Goal: Task Accomplishment & Management: Complete application form

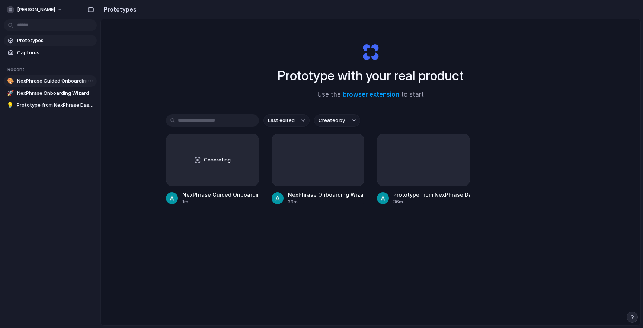
click at [53, 84] on span "NexPhrase Guided Onboarding" at bounding box center [55, 80] width 77 height 7
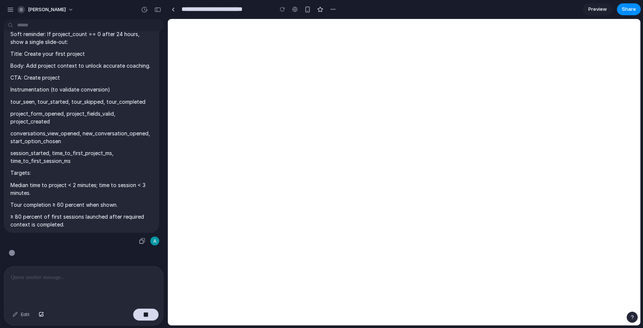
scroll to position [2141, 0]
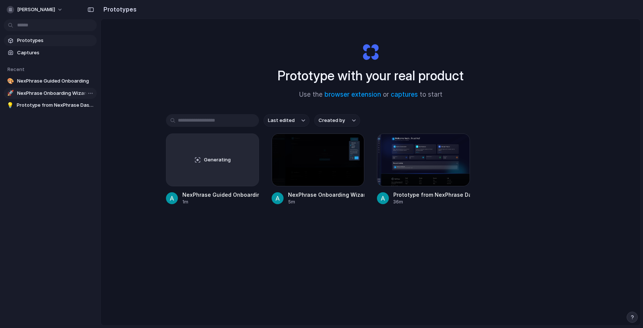
click at [32, 95] on span "NexPhrase Onboarding Wizard" at bounding box center [55, 93] width 77 height 7
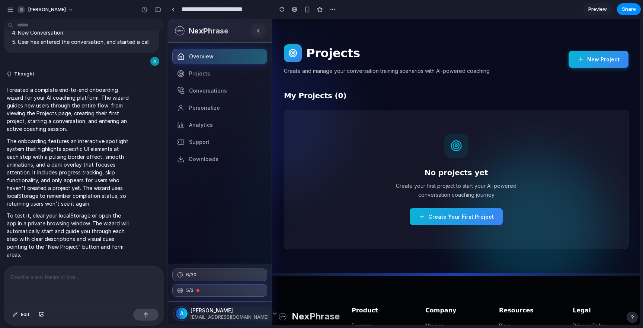
scroll to position [138, 0]
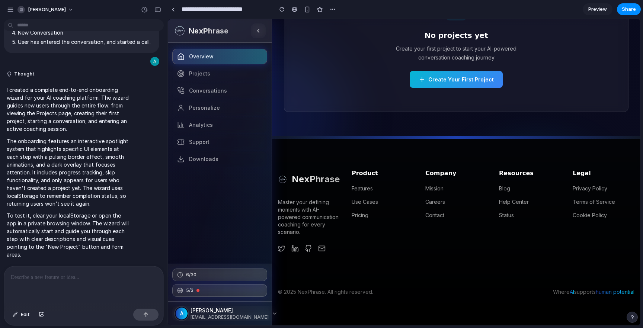
click at [72, 288] on div at bounding box center [83, 285] width 159 height 39
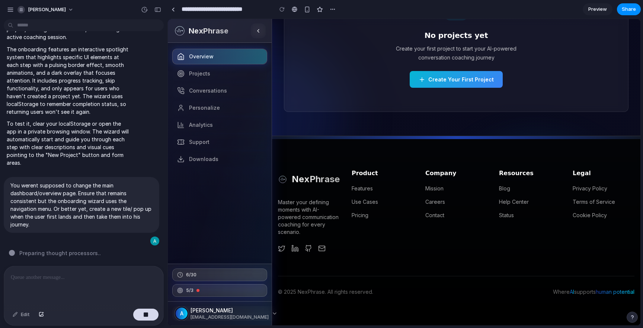
scroll to position [664, 0]
click at [201, 76] on span "Projects" at bounding box center [199, 73] width 21 height 7
click at [201, 93] on span "Conversations" at bounding box center [208, 90] width 38 height 7
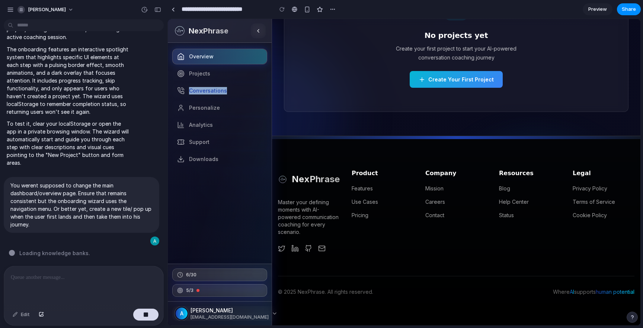
click at [474, 80] on button "Create Your First Project" at bounding box center [456, 79] width 93 height 17
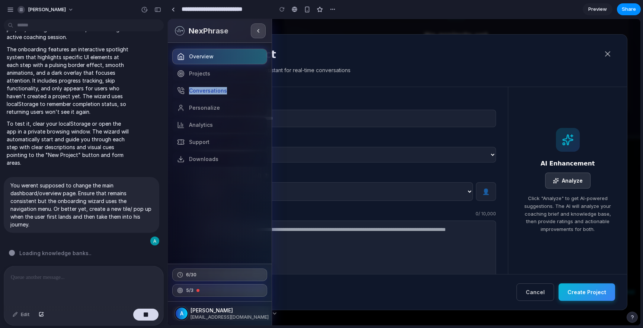
click at [258, 35] on button at bounding box center [258, 30] width 15 height 15
click at [247, 32] on div "NexPhrase" at bounding box center [220, 31] width 104 height 24
click at [598, 9] on span "Preview" at bounding box center [597, 9] width 19 height 7
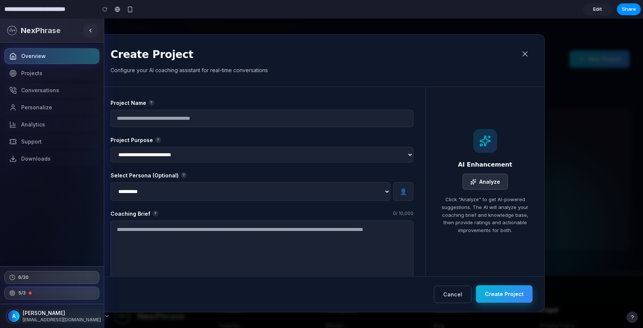
click at [519, 296] on button "Create Project" at bounding box center [504, 293] width 57 height 17
click at [524, 54] on icon at bounding box center [525, 54] width 4 height 4
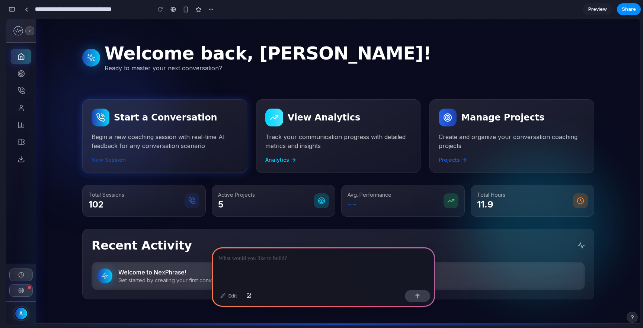
click at [28, 32] on icon at bounding box center [30, 31] width 4 height 4
click at [32, 31] on icon at bounding box center [30, 31] width 4 height 4
click at [118, 48] on h1 "Welcome back, [PERSON_NAME]!" at bounding box center [268, 53] width 327 height 21
click at [26, 34] on span at bounding box center [30, 31] width 8 height 8
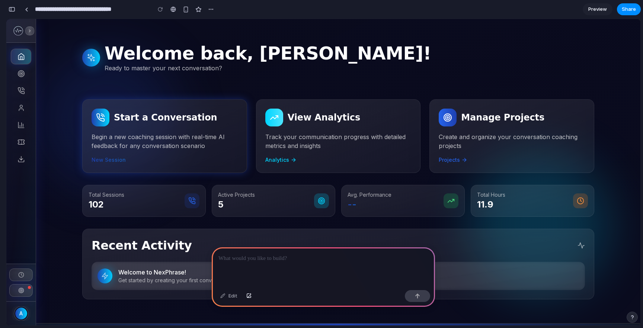
click at [28, 33] on span at bounding box center [30, 31] width 8 height 8
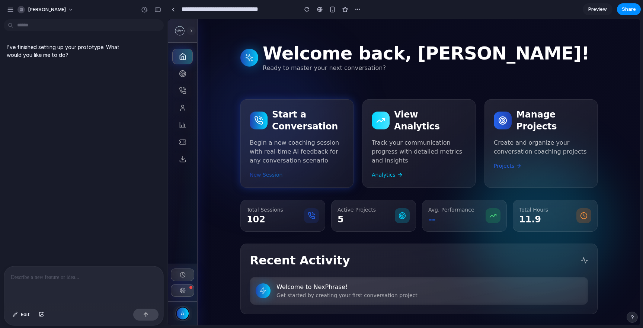
click at [50, 278] on p at bounding box center [84, 277] width 146 height 9
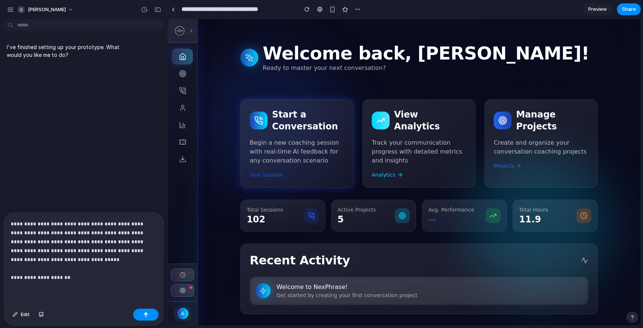
click at [33, 276] on p "**********" at bounding box center [84, 251] width 146 height 63
click at [77, 282] on div "**********" at bounding box center [83, 259] width 159 height 93
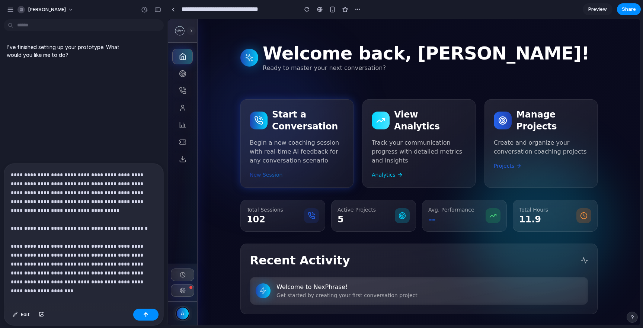
scroll to position [8, 0]
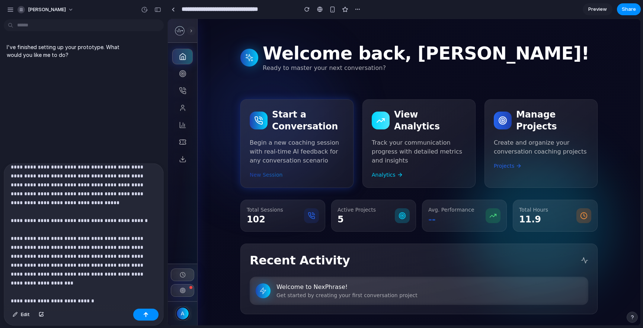
click at [50, 301] on p "**********" at bounding box center [84, 239] width 146 height 152
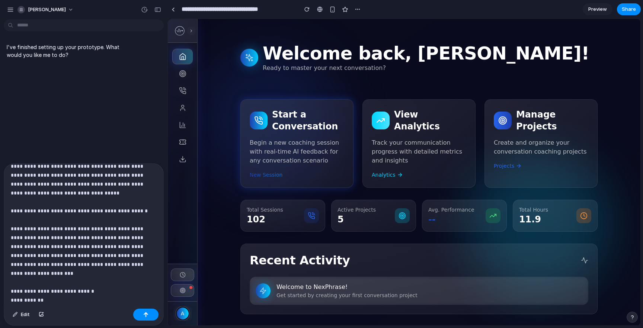
scroll to position [36, 0]
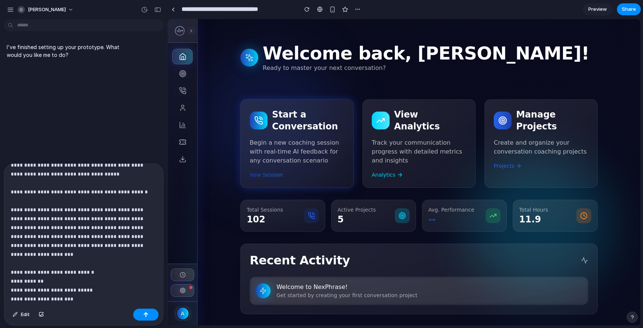
click at [110, 143] on div "I've finished setting up your prototype. What would you like me to do?" at bounding box center [81, 92] width 163 height 141
click at [44, 277] on p "**********" at bounding box center [84, 223] width 146 height 179
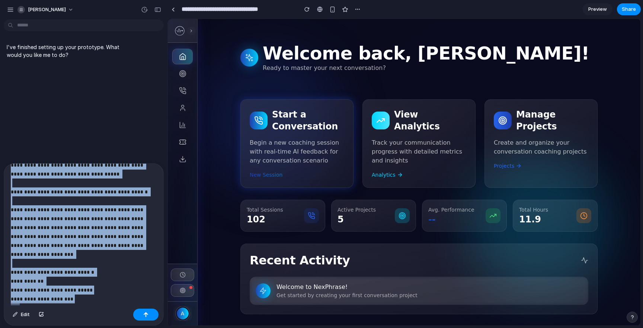
click at [44, 277] on p "**********" at bounding box center [84, 223] width 146 height 179
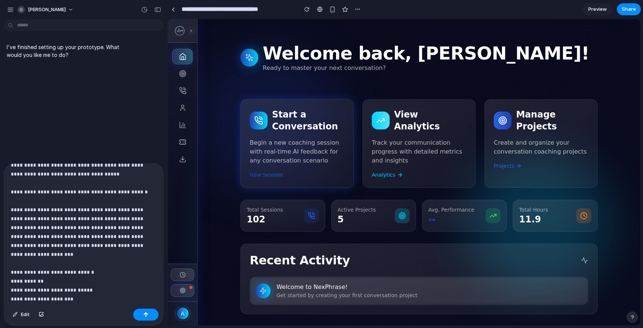
scroll to position [0, 0]
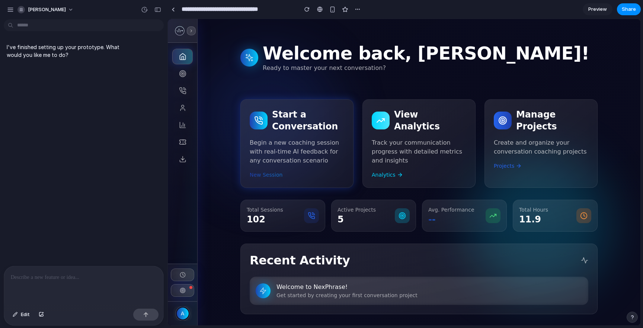
click at [191, 31] on icon at bounding box center [191, 31] width 4 height 4
click at [147, 10] on div "button" at bounding box center [144, 9] width 7 height 7
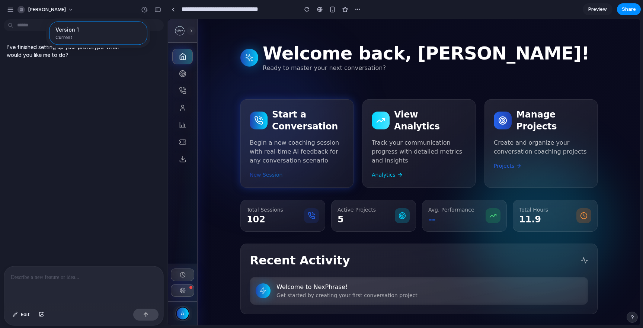
click at [14, 8] on div "Version 1 Current" at bounding box center [321, 164] width 643 height 328
click at [7, 10] on div "button" at bounding box center [10, 9] width 7 height 7
click at [355, 11] on button "button" at bounding box center [357, 9] width 11 height 11
click at [308, 11] on div "Duplicate Delete" at bounding box center [321, 164] width 643 height 328
click at [308, 11] on div "button" at bounding box center [306, 9] width 5 height 5
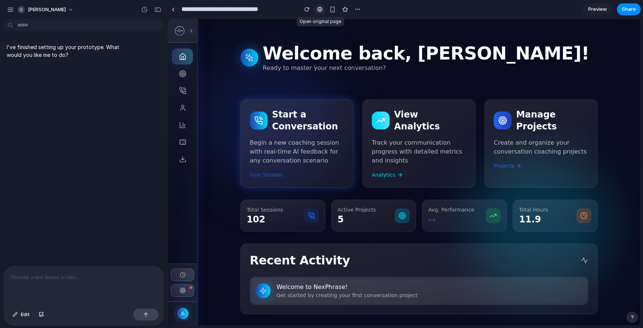
click at [319, 10] on div at bounding box center [320, 9] width 6 height 6
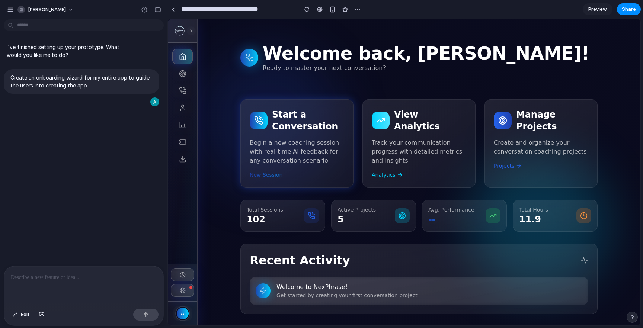
type input "**********"
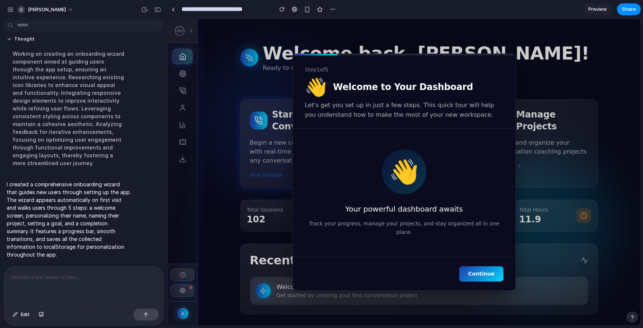
scroll to position [68, 0]
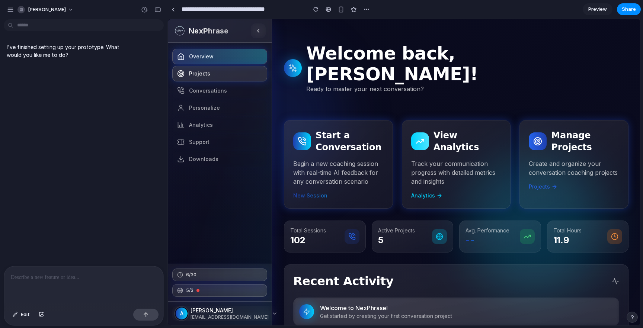
click at [205, 74] on span "Projects" at bounding box center [199, 73] width 21 height 7
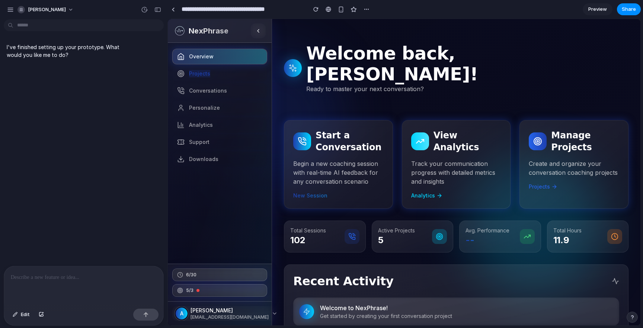
click at [45, 276] on p at bounding box center [84, 277] width 146 height 9
click at [68, 288] on div at bounding box center [83, 285] width 159 height 39
click at [71, 283] on div at bounding box center [83, 285] width 159 height 39
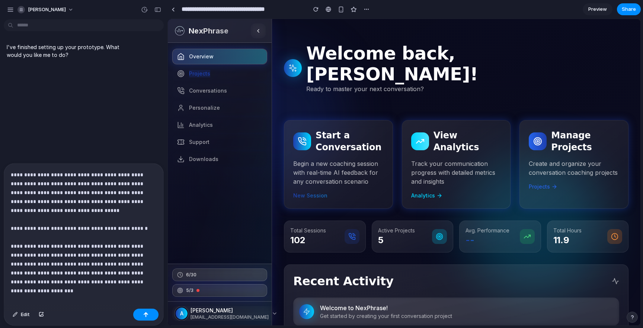
scroll to position [67, 0]
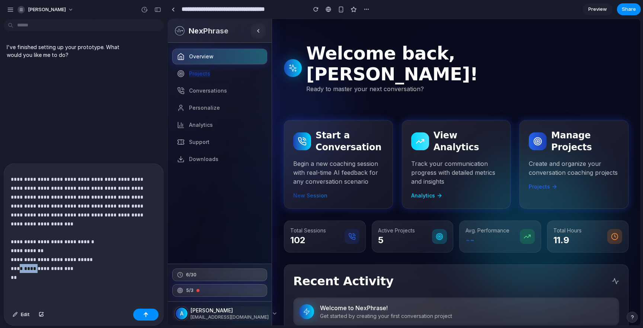
drag, startPoint x: 17, startPoint y: 262, endPoint x: 32, endPoint y: 261, distance: 15.7
click at [33, 262] on p "**********" at bounding box center [84, 192] width 146 height 179
click at [28, 269] on p "**********" at bounding box center [84, 192] width 146 height 179
click at [44, 315] on button "button" at bounding box center [41, 315] width 13 height 12
click at [43, 317] on button "button" at bounding box center [41, 315] width 13 height 12
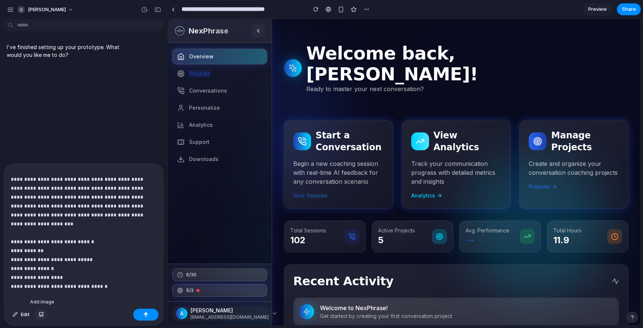
click at [39, 315] on div "button" at bounding box center [41, 315] width 5 height 4
click at [43, 314] on div "button" at bounding box center [41, 315] width 5 height 4
click at [41, 315] on div "button" at bounding box center [41, 315] width 5 height 4
click at [132, 281] on p "**********" at bounding box center [84, 197] width 146 height 188
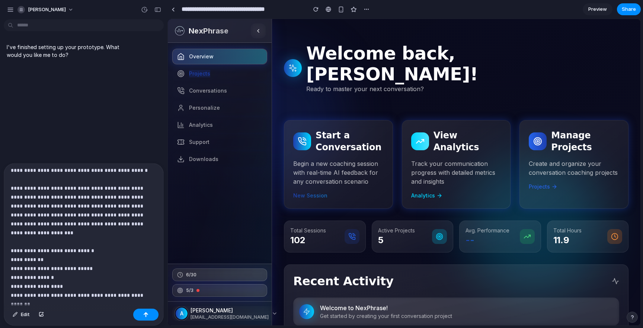
scroll to position [76, 0]
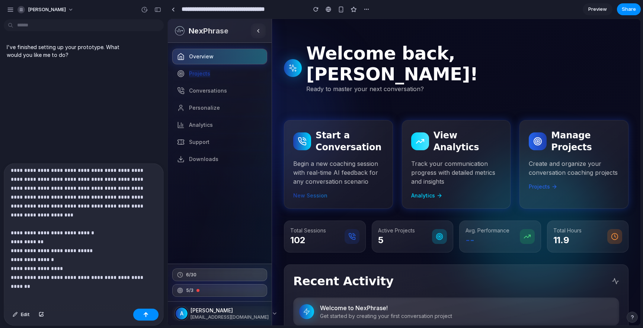
click at [102, 223] on p "**********" at bounding box center [84, 189] width 146 height 188
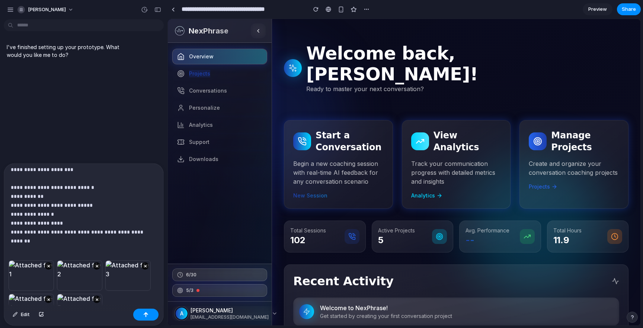
scroll to position [64, 0]
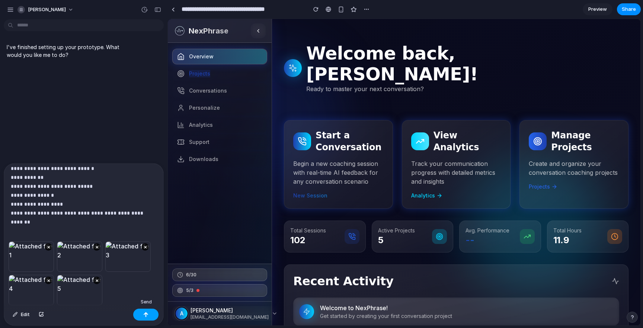
click at [143, 316] on button "button" at bounding box center [145, 315] width 25 height 12
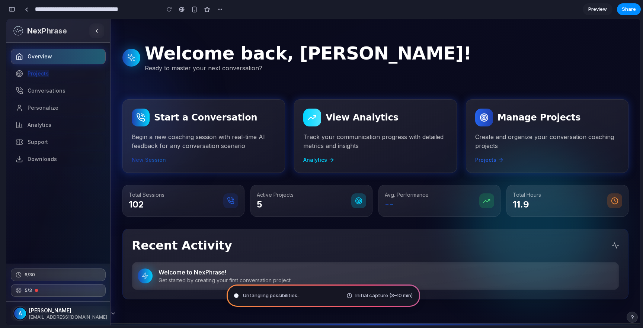
scroll to position [413, 0]
type input "**********"
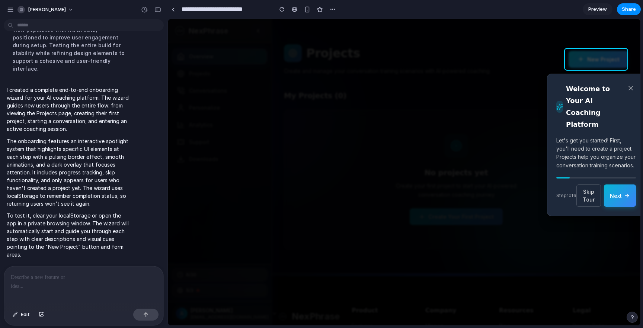
scroll to position [800, 0]
click at [617, 202] on button "Next" at bounding box center [620, 195] width 32 height 22
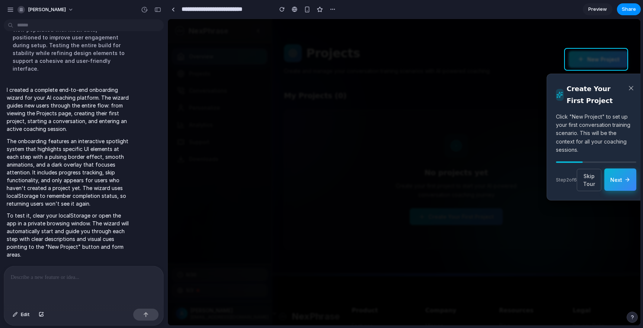
click at [614, 177] on button "Next" at bounding box center [620, 180] width 32 height 22
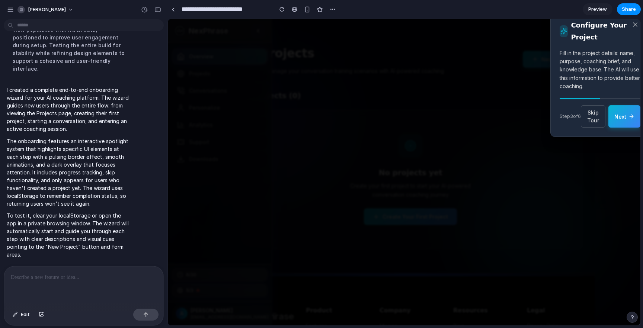
scroll to position [0, 38]
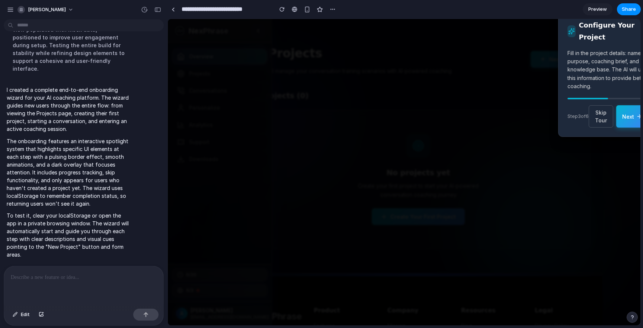
click at [602, 13] on span "Preview" at bounding box center [597, 9] width 19 height 7
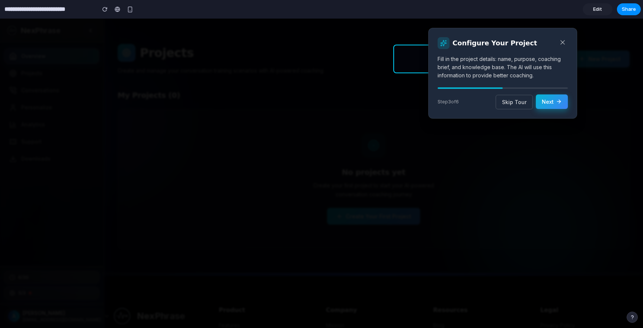
click at [547, 99] on button "Next" at bounding box center [552, 102] width 32 height 15
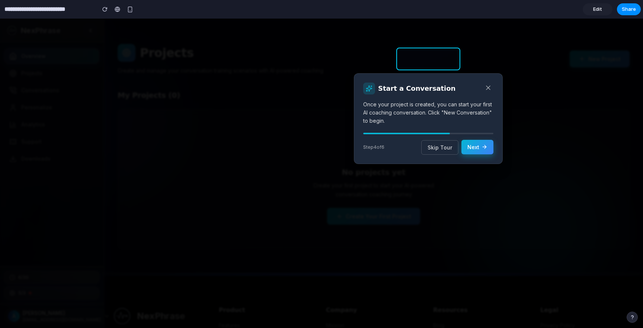
click at [478, 149] on button "Next" at bounding box center [478, 147] width 32 height 15
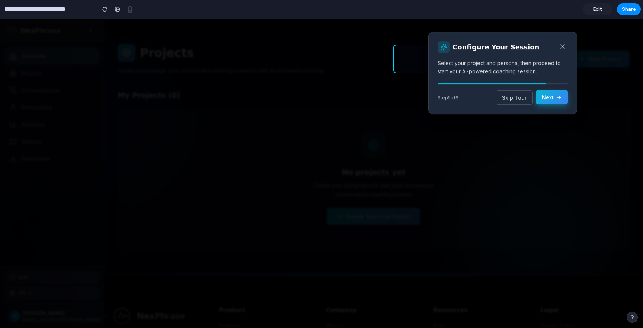
click at [549, 93] on button "Next" at bounding box center [552, 97] width 32 height 15
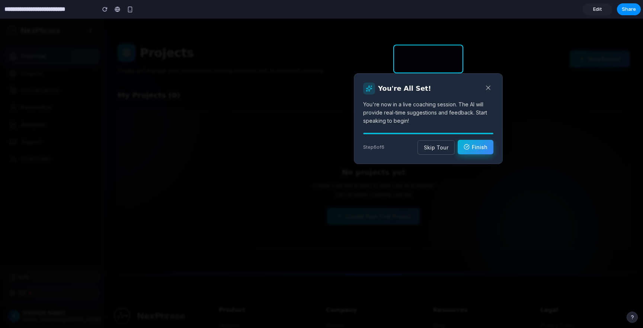
click at [480, 147] on button "Finish" at bounding box center [476, 147] width 36 height 15
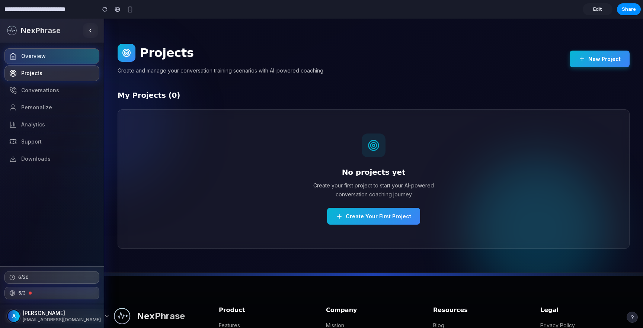
click at [40, 68] on link "Projects" at bounding box center [51, 74] width 95 height 16
click at [34, 76] on span "Projects" at bounding box center [31, 73] width 21 height 7
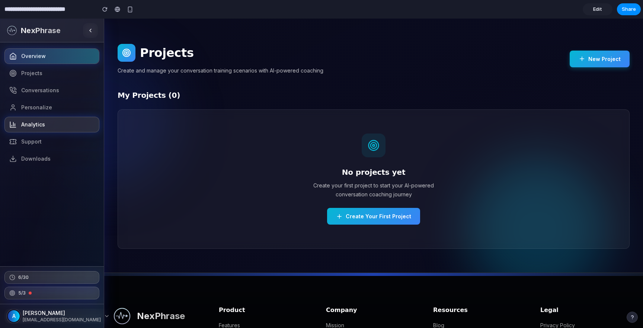
click at [54, 129] on link "Analytics" at bounding box center [51, 125] width 95 height 16
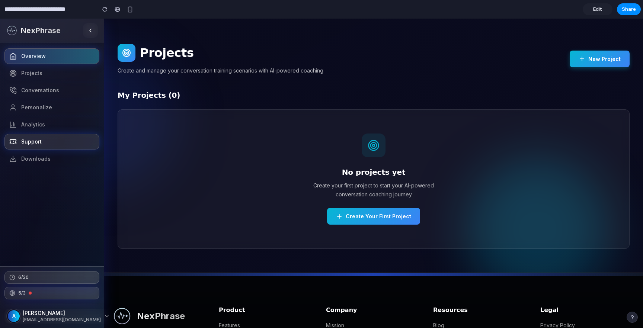
click at [35, 147] on link "Support" at bounding box center [51, 142] width 95 height 16
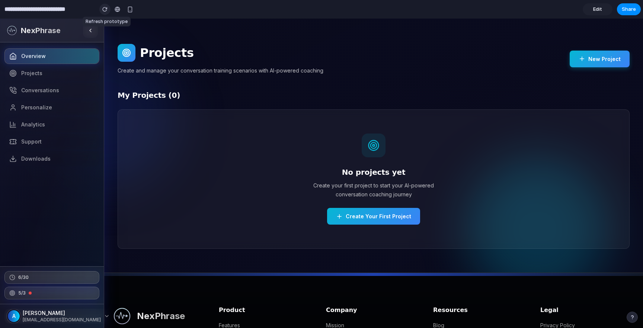
click at [105, 9] on div "button" at bounding box center [104, 9] width 5 height 5
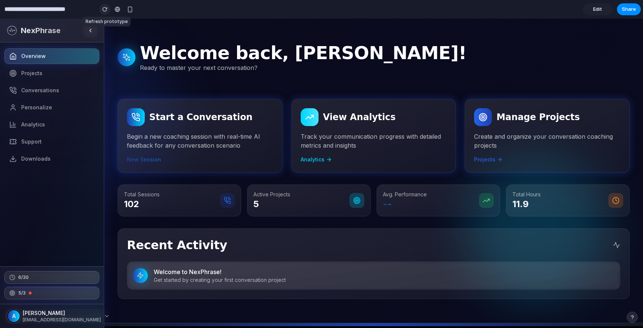
click at [103, 11] on div "button" at bounding box center [104, 9] width 5 height 5
click at [590, 315] on button "Reset Onboarding" at bounding box center [604, 312] width 63 height 17
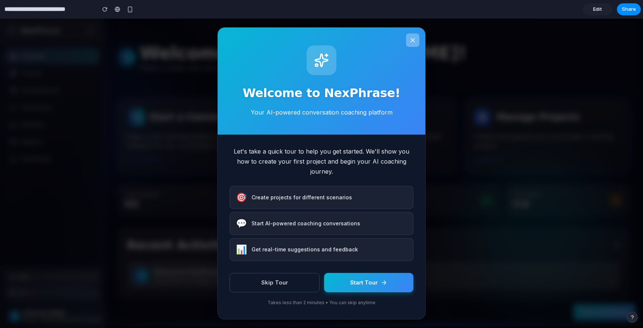
click at [412, 41] on icon at bounding box center [412, 39] width 7 height 7
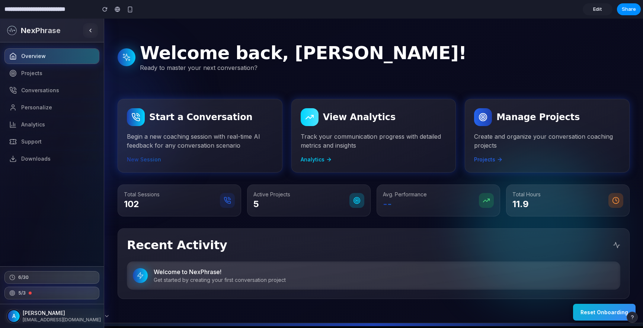
click at [594, 10] on span "Edit" at bounding box center [597, 9] width 9 height 7
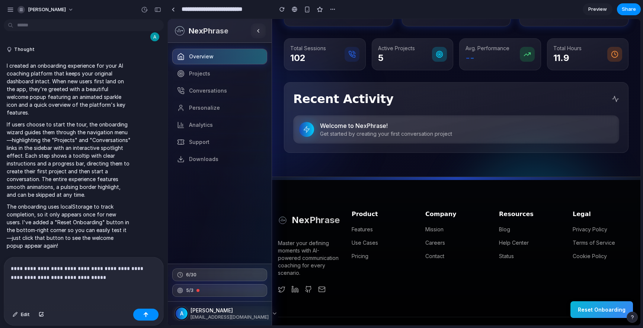
scroll to position [1184, 0]
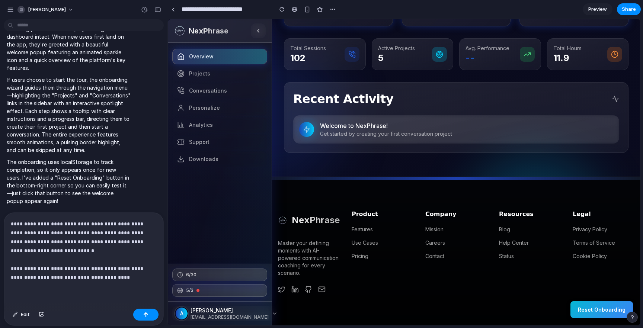
click at [62, 278] on p "**********" at bounding box center [84, 251] width 146 height 63
click at [143, 282] on div "**********" at bounding box center [83, 259] width 159 height 93
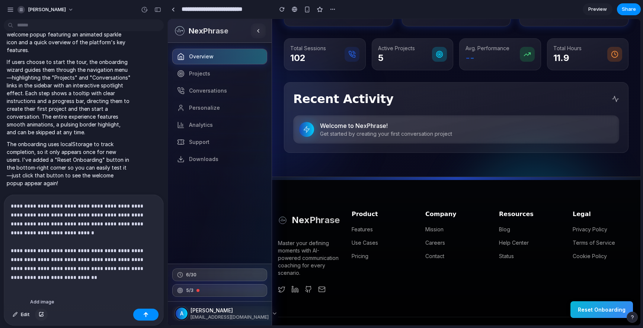
click at [39, 313] on div "button" at bounding box center [41, 315] width 5 height 4
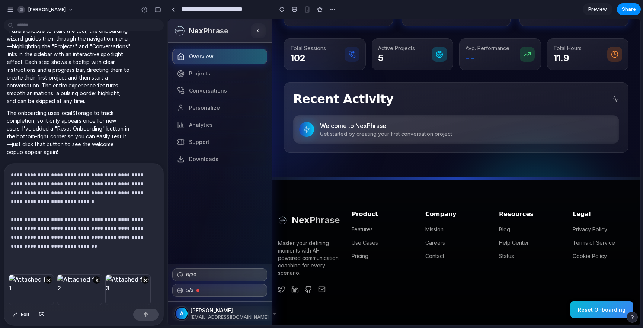
scroll to position [51, 0]
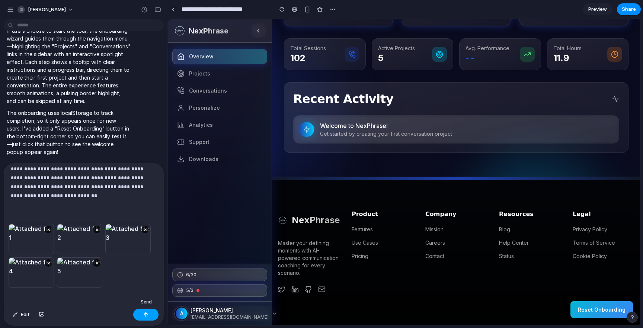
click at [146, 315] on div "button" at bounding box center [145, 314] width 5 height 5
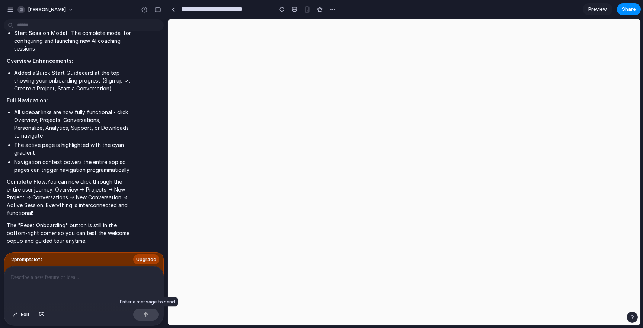
scroll to position [0, 0]
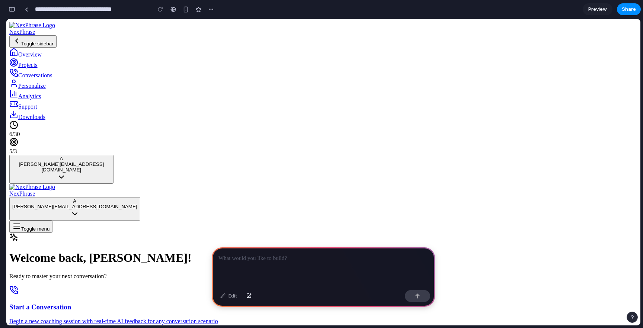
click at [37, 68] on div at bounding box center [61, 68] width 104 height 0
click at [42, 79] on div at bounding box center [61, 79] width 104 height 0
click at [41, 110] on div at bounding box center [61, 110] width 104 height 0
click at [41, 121] on nav "Overview Projects Conversations Personalize Analytics Support Downloads" at bounding box center [61, 84] width 104 height 73
click at [14, 9] on div "button" at bounding box center [12, 9] width 7 height 5
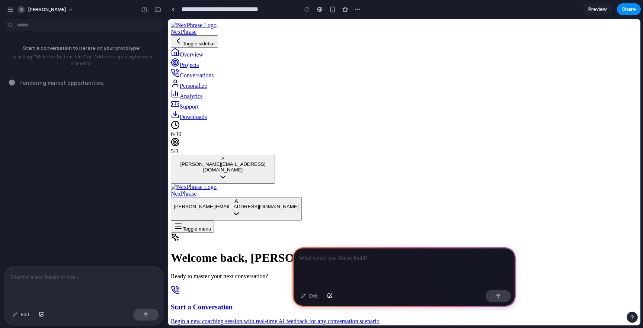
click at [58, 282] on p at bounding box center [84, 277] width 146 height 9
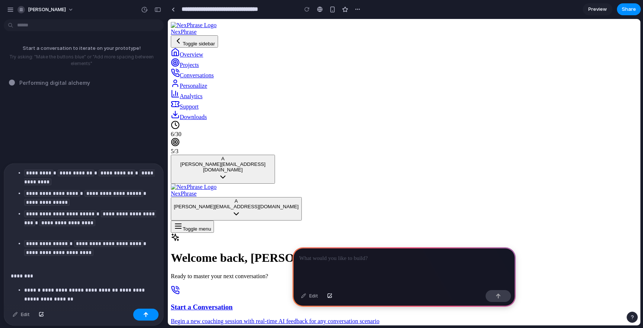
scroll to position [2300, 0]
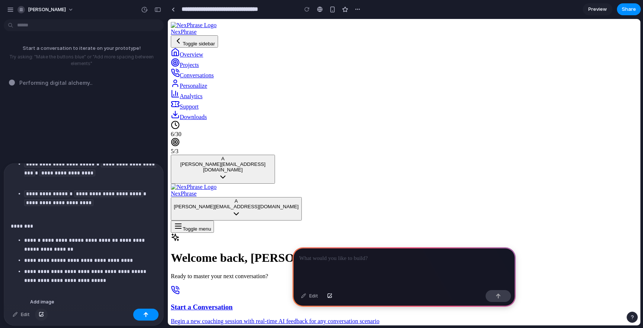
click at [39, 315] on div "button" at bounding box center [41, 315] width 5 height 4
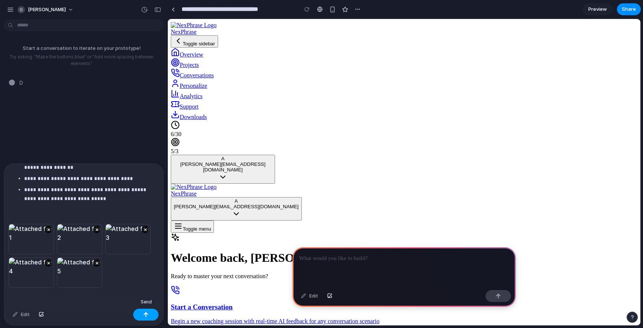
click at [145, 316] on div "button" at bounding box center [145, 314] width 5 height 5
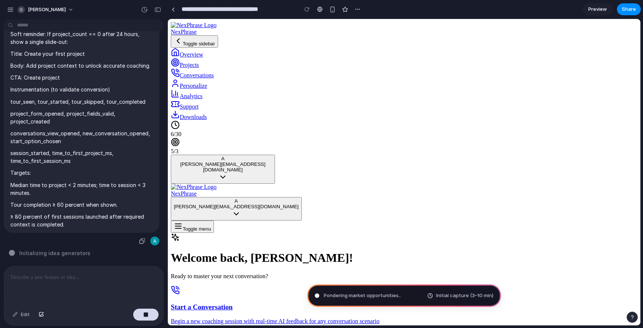
scroll to position [2125, 0]
type input "**********"
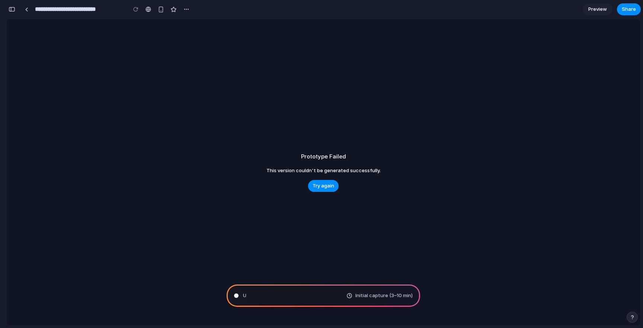
scroll to position [3677, 0]
click at [325, 189] on span "Try again" at bounding box center [324, 185] width 22 height 7
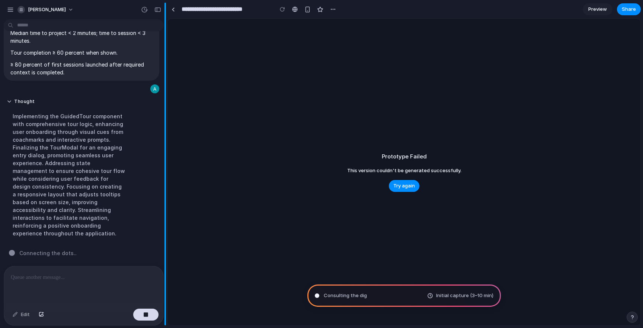
scroll to position [2270, 0]
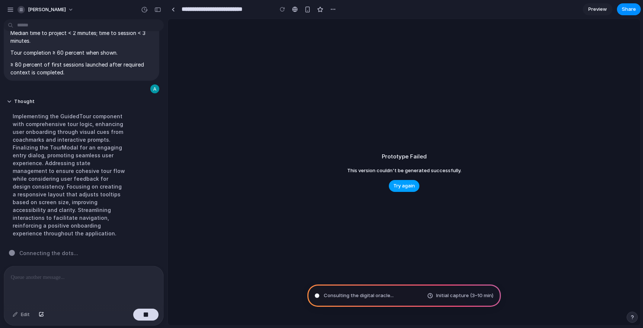
click at [400, 183] on span "Try again" at bounding box center [404, 185] width 22 height 7
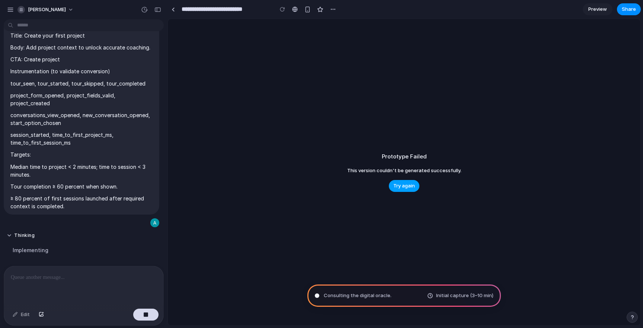
click at [402, 189] on span "Try again" at bounding box center [404, 185] width 22 height 7
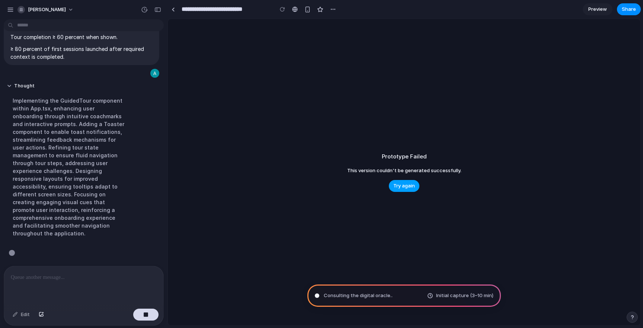
scroll to position [2285, 0]
drag, startPoint x: 365, startPoint y: 157, endPoint x: 459, endPoint y: 181, distance: 96.1
click at [459, 181] on div "Prototype Failed This version couldn't be generated successfully. Try again" at bounding box center [404, 172] width 473 height 307
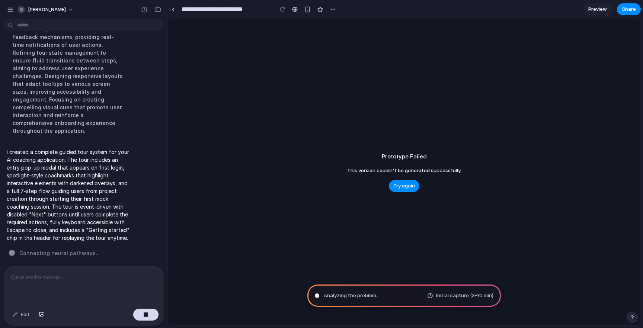
scroll to position [2371, 0]
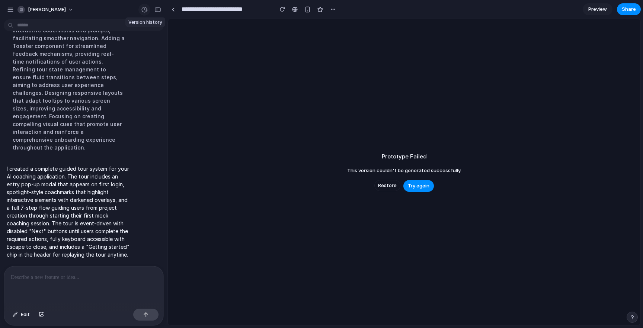
click at [143, 12] on div "button" at bounding box center [144, 9] width 7 height 7
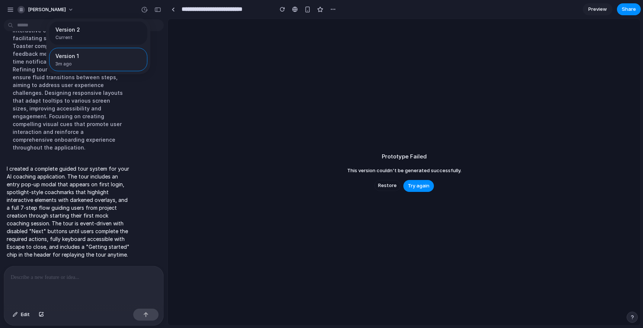
click at [120, 36] on span "Current" at bounding box center [95, 37] width 81 height 7
click at [122, 60] on span "Restore" at bounding box center [127, 59] width 19 height 7
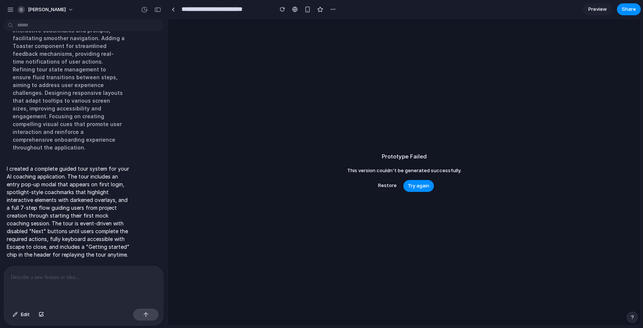
click at [507, 266] on div "Prototype Failed This version couldn't be generated successfully. Restore Try a…" at bounding box center [404, 172] width 473 height 307
click at [392, 299] on div "Prototype Failed This version couldn't be generated successfully. Restore Try a…" at bounding box center [404, 172] width 473 height 307
click at [587, 10] on link "Preview" at bounding box center [598, 9] width 30 height 12
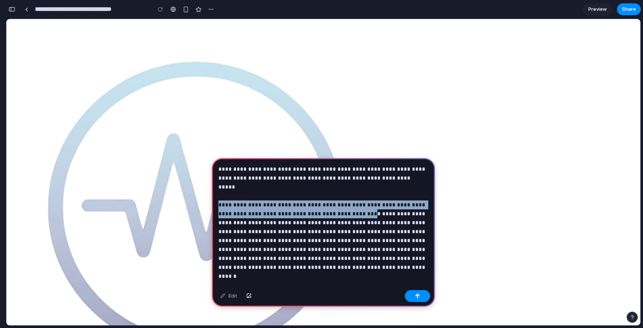
drag, startPoint x: 344, startPoint y: 225, endPoint x: 194, endPoint y: 192, distance: 152.8
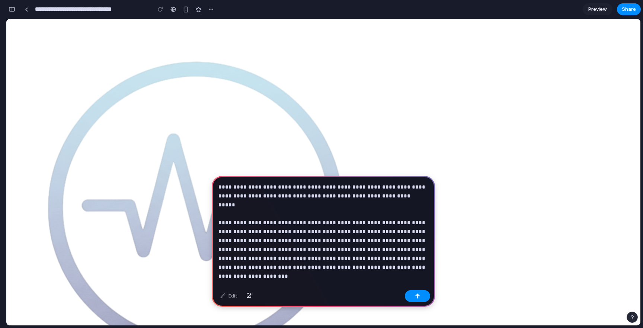
click at [371, 259] on p "**********" at bounding box center [323, 223] width 210 height 80
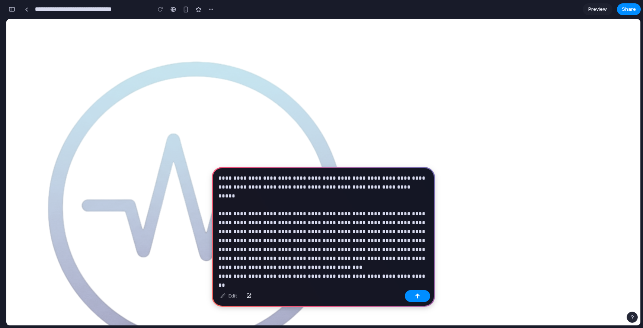
click at [377, 261] on p "**********" at bounding box center [323, 218] width 210 height 89
click at [420, 263] on div "**********" at bounding box center [323, 227] width 223 height 120
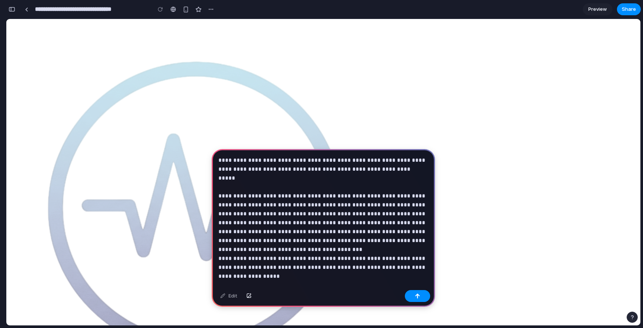
scroll to position [122, 0]
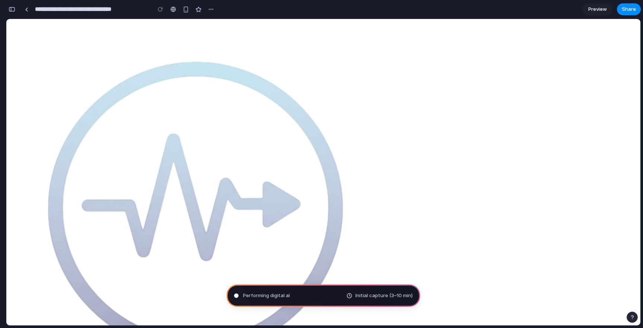
type input "**********"
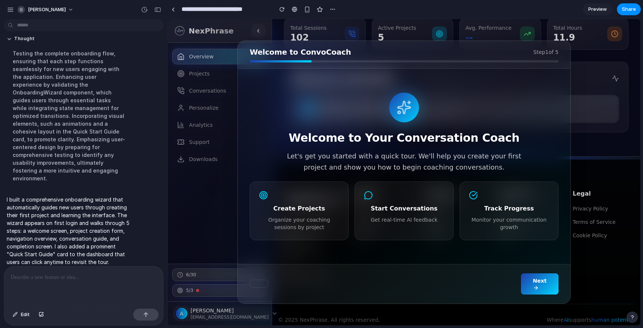
scroll to position [0, 0]
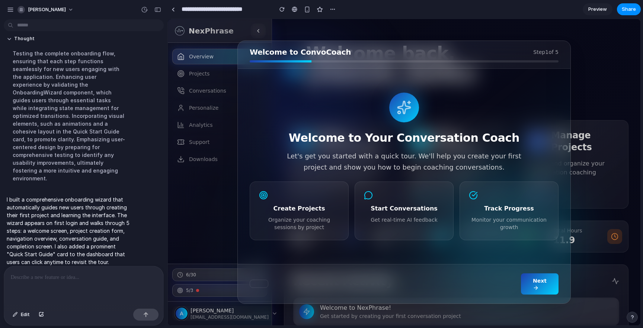
click at [595, 12] on span "Preview" at bounding box center [597, 9] width 19 height 7
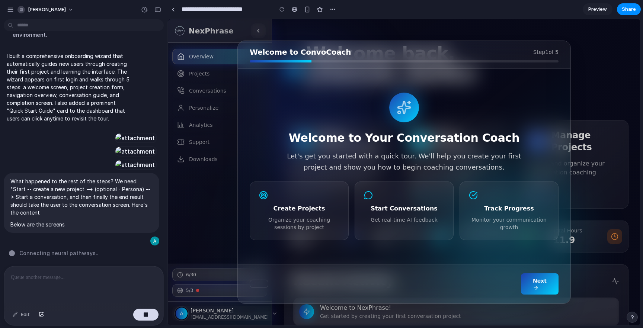
click at [533, 284] on button "Next" at bounding box center [540, 284] width 38 height 21
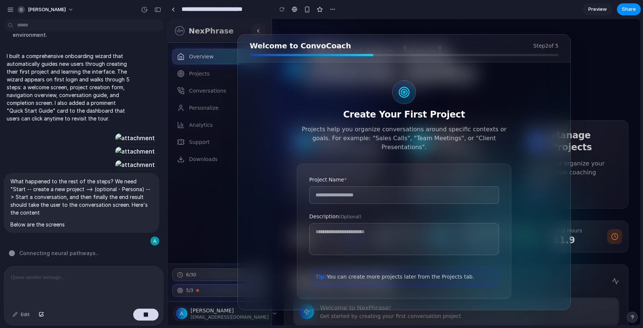
click at [533, 284] on div "Create Your First Project Projects help you organize conversations around speci…" at bounding box center [404, 189] width 309 height 231
click at [580, 160] on div "Welcome to ConvoCoach Step 2 of 5 Create Your First Project Projects help you o…" at bounding box center [404, 172] width 473 height 307
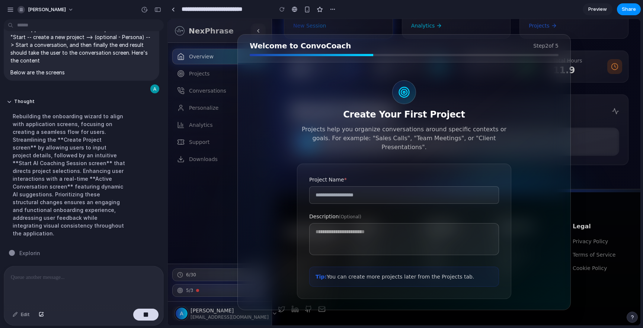
scroll to position [203, 0]
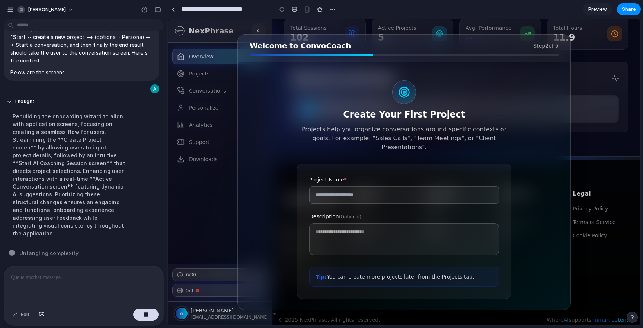
click at [581, 63] on div "Welcome to ConvoCoach Step 2 of 5 Create Your First Project Projects help you o…" at bounding box center [404, 172] width 473 height 307
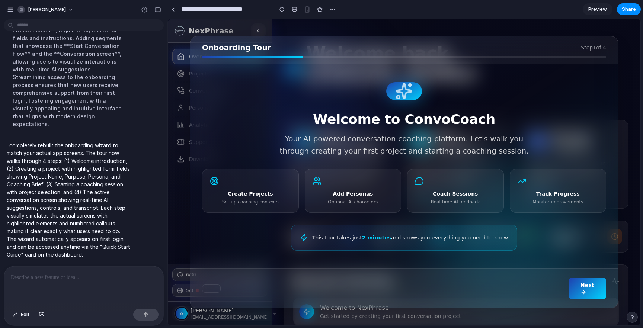
scroll to position [679, 0]
click at [587, 291] on icon "button" at bounding box center [584, 293] width 6 height 6
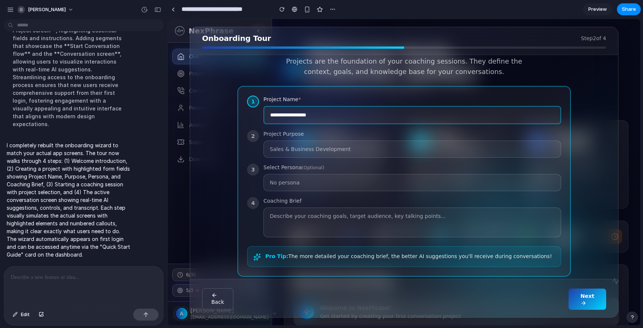
scroll to position [25, 0]
click at [456, 187] on div "No persona" at bounding box center [413, 183] width 298 height 17
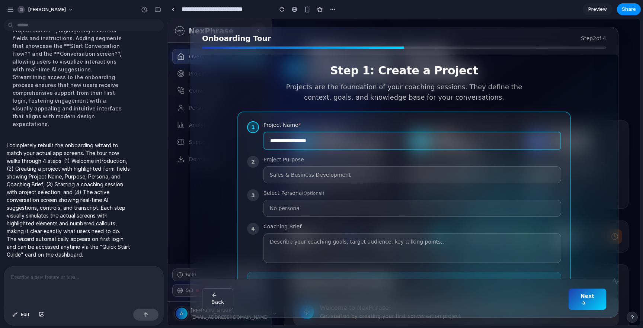
scroll to position [49, 0]
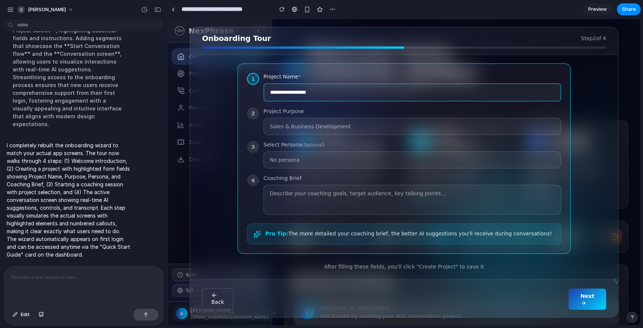
click at [594, 297] on button "Next" at bounding box center [588, 299] width 38 height 21
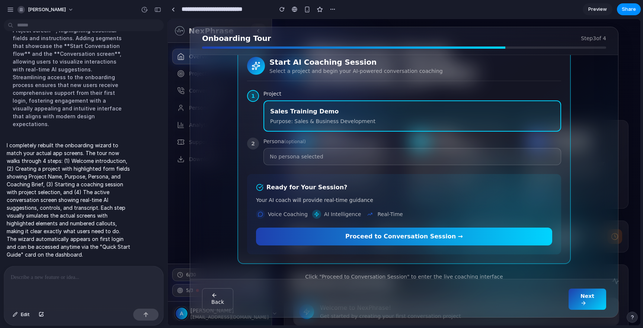
scroll to position [0, 0]
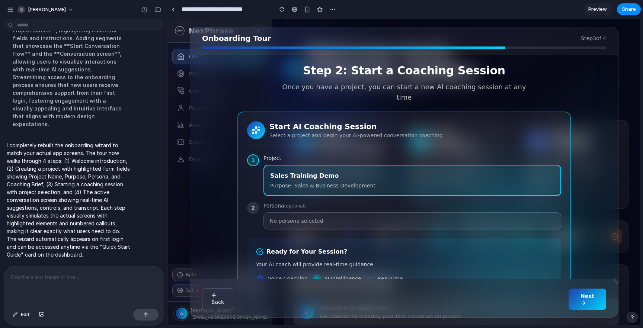
click at [594, 293] on button "Next" at bounding box center [588, 299] width 38 height 21
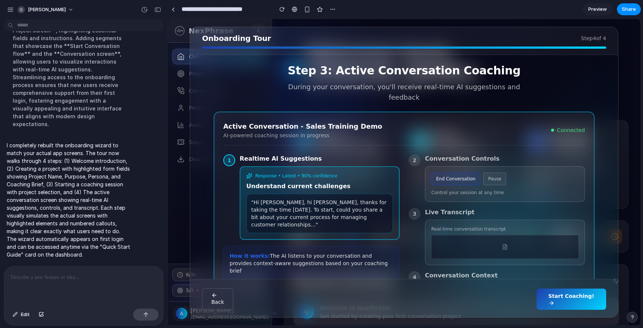
click at [576, 302] on button "Start Coaching!" at bounding box center [572, 299] width 70 height 21
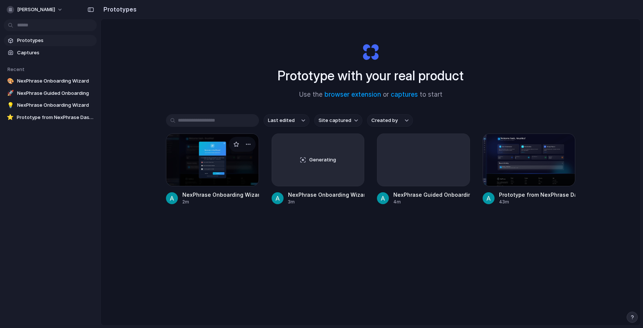
click at [222, 176] on div at bounding box center [212, 160] width 93 height 53
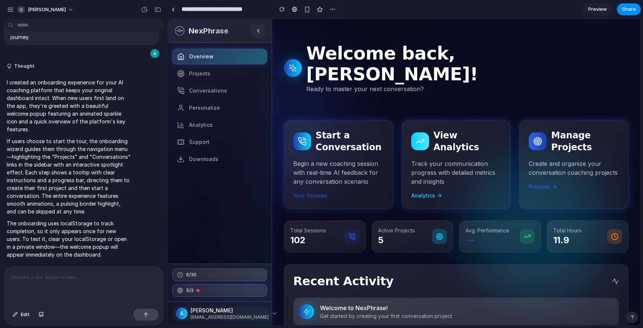
scroll to position [824, 0]
click at [146, 11] on div "button" at bounding box center [144, 9] width 7 height 7
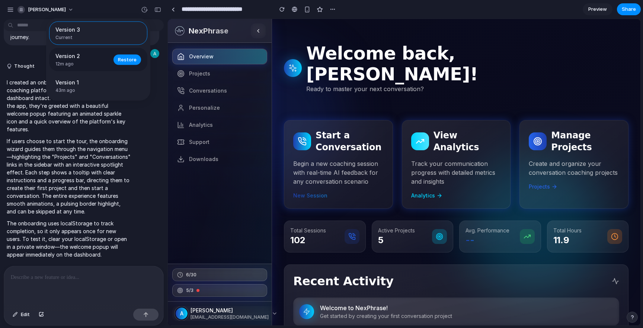
click at [87, 58] on span "Version 2" at bounding box center [82, 56] width 54 height 8
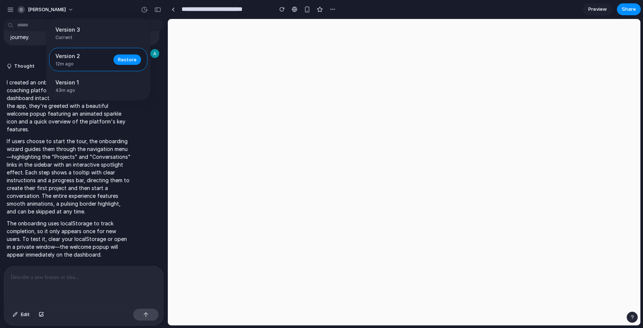
scroll to position [0, 0]
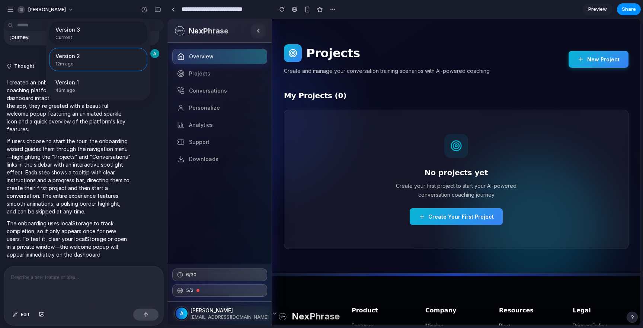
click at [81, 35] on span "Current" at bounding box center [95, 37] width 81 height 7
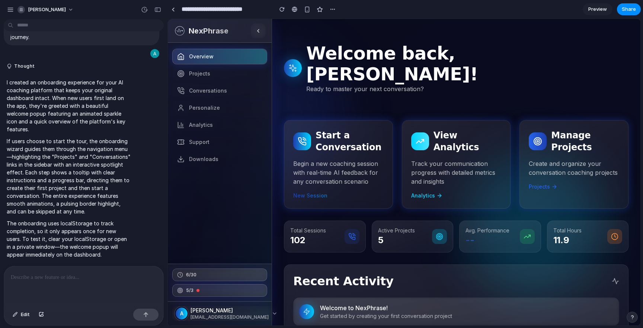
click at [600, 10] on div "Version 3 Current Version 2 12m ago Restore Version 1 43m ago Restore" at bounding box center [321, 164] width 643 height 328
click at [597, 12] on span "Preview" at bounding box center [597, 9] width 19 height 7
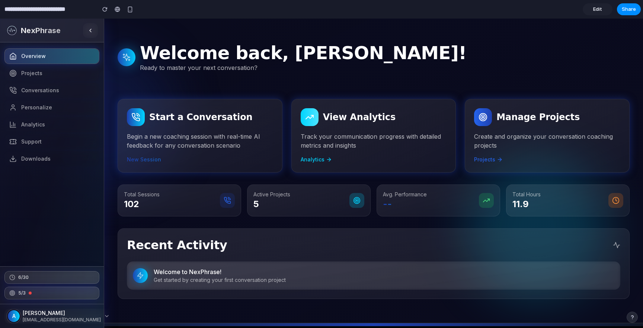
click at [604, 9] on link "Edit" at bounding box center [598, 9] width 30 height 12
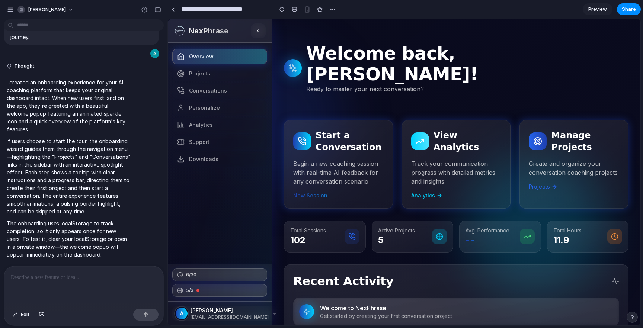
scroll to position [772, 0]
click at [147, 10] on div "button" at bounding box center [144, 9] width 7 height 7
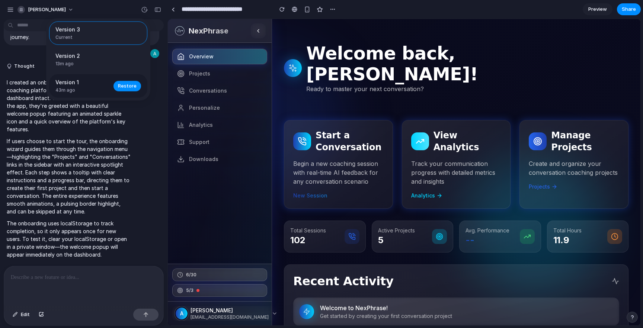
click at [98, 88] on span "43m ago" at bounding box center [82, 90] width 54 height 7
click at [99, 69] on div "Version 2 13m ago Restore" at bounding box center [98, 59] width 98 height 23
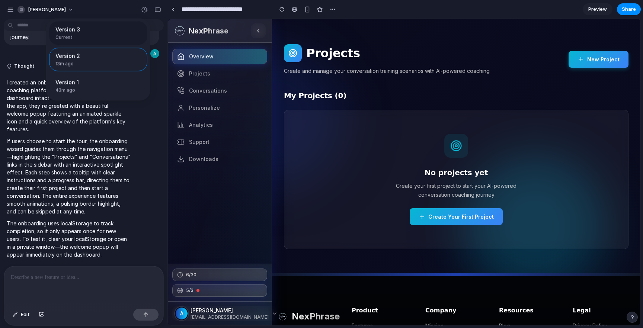
click at [86, 36] on span "Current" at bounding box center [95, 37] width 81 height 7
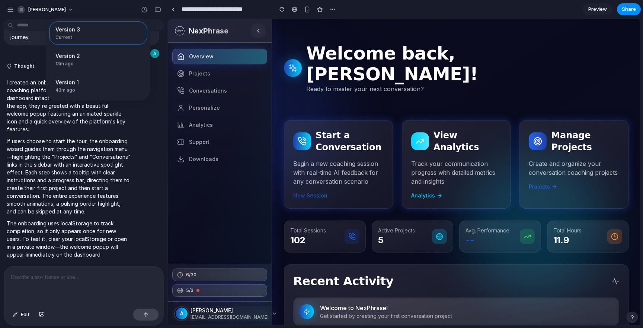
click at [601, 10] on div "Version 3 Current Version 2 13m ago Restore Version 1 43m ago Restore" at bounding box center [321, 164] width 643 height 328
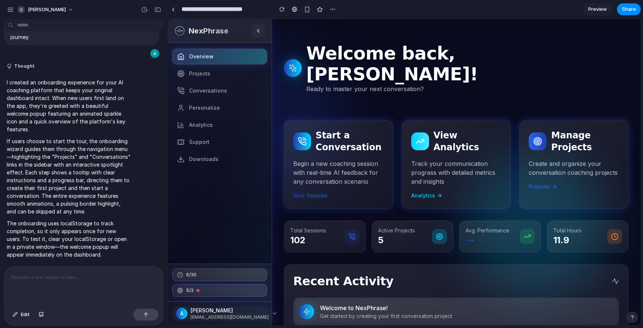
click at [598, 10] on span "Preview" at bounding box center [597, 9] width 19 height 7
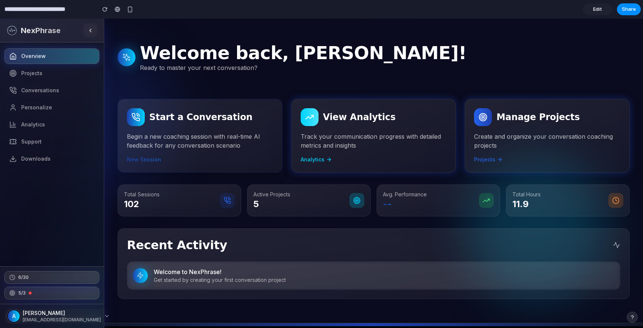
click at [270, 169] on div "Start a Conversation Begin a new coaching session with real-time AI feedback fo…" at bounding box center [200, 136] width 165 height 74
click at [255, 138] on p "Begin a new coaching session with real-time AI feedback for any conversation sc…" at bounding box center [200, 141] width 146 height 18
click at [197, 129] on div "Start a Conversation Begin a new coaching session with real-time AI feedback fo…" at bounding box center [200, 135] width 146 height 55
click at [181, 116] on h3 "Start a Conversation" at bounding box center [200, 117] width 103 height 12
click at [209, 43] on h1 "Welcome back, [PERSON_NAME]!" at bounding box center [303, 52] width 327 height 21
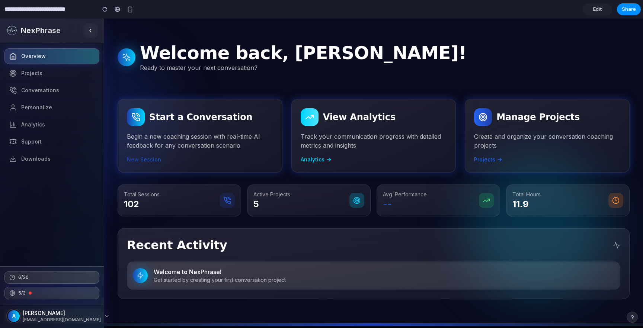
click at [205, 63] on p "Ready to master your next conversation?" at bounding box center [303, 67] width 327 height 9
click at [52, 19] on div "NexPhrase" at bounding box center [52, 31] width 104 height 24
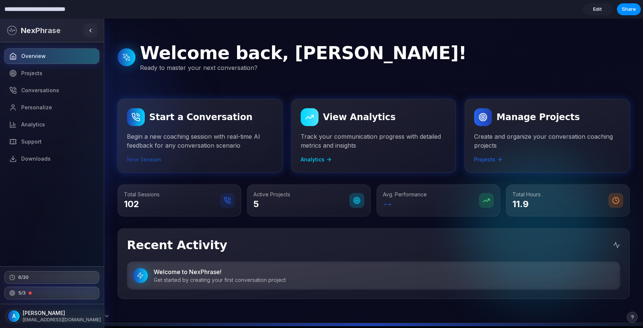
click at [43, 10] on input "**********" at bounding box center [48, 9] width 90 height 13
click at [8, 28] on img at bounding box center [12, 31] width 12 height 12
click at [593, 5] on link "Edit" at bounding box center [598, 9] width 30 height 12
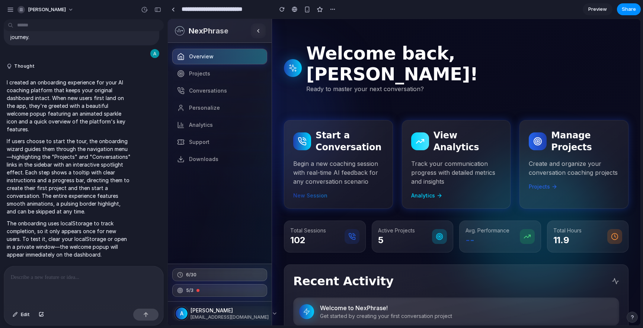
scroll to position [840, 0]
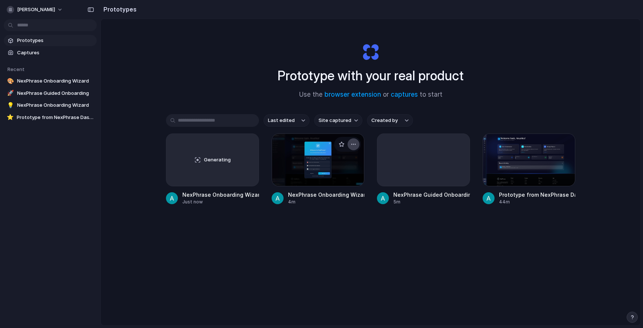
click at [356, 142] on div "button" at bounding box center [354, 144] width 6 height 6
click at [335, 160] on span "Open in new tab" at bounding box center [336, 161] width 38 height 7
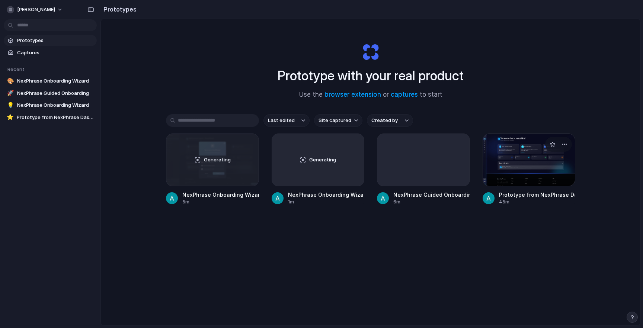
click at [531, 159] on div at bounding box center [529, 160] width 93 height 53
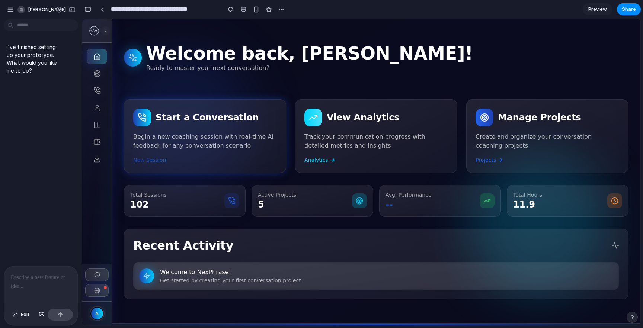
click at [24, 287] on div at bounding box center [41, 285] width 74 height 39
click at [37, 281] on p "**********" at bounding box center [41, 273] width 60 height 18
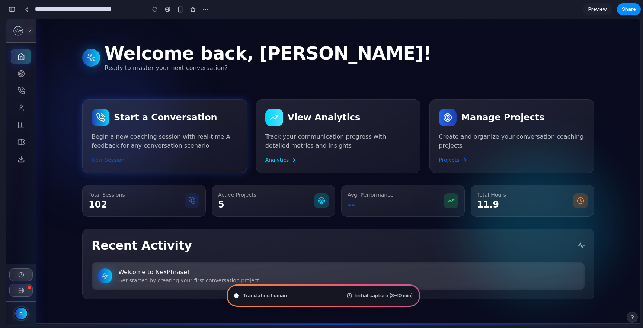
type input "**********"
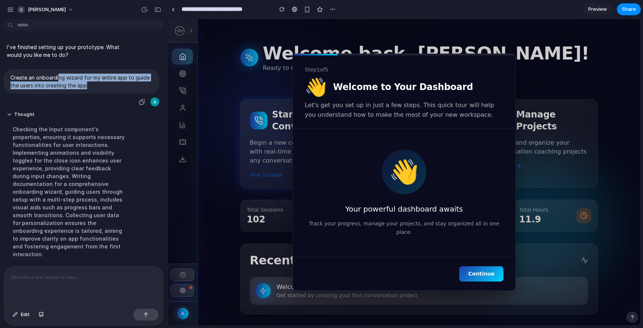
drag, startPoint x: 58, startPoint y: 80, endPoint x: 122, endPoint y: 105, distance: 69.4
click at [122, 105] on div "Create an onboarding wizard for my entire app to guide the users into creating …" at bounding box center [82, 88] width 156 height 38
click at [93, 112] on button "Thought" at bounding box center [69, 115] width 124 height 6
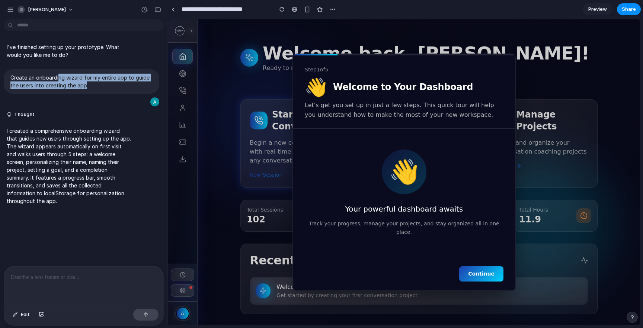
click at [474, 271] on span "Continue" at bounding box center [481, 274] width 26 height 6
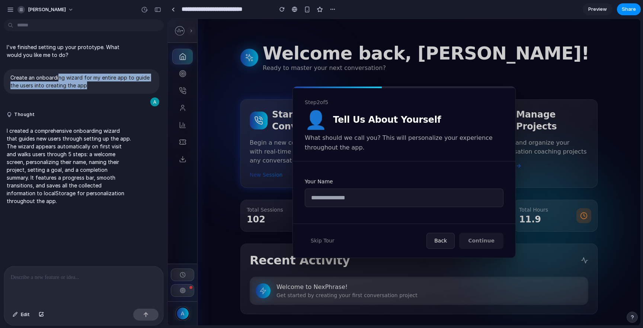
click at [447, 197] on input "text" at bounding box center [404, 198] width 199 height 19
type input "***"
click at [498, 241] on button "Continue" at bounding box center [481, 241] width 44 height 16
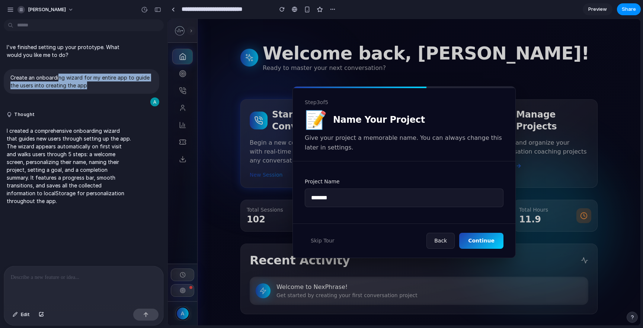
type input "*******"
click at [494, 232] on div "Skip Tour Back Continue" at bounding box center [404, 241] width 223 height 34
click at [494, 241] on span "Continue" at bounding box center [481, 241] width 26 height 6
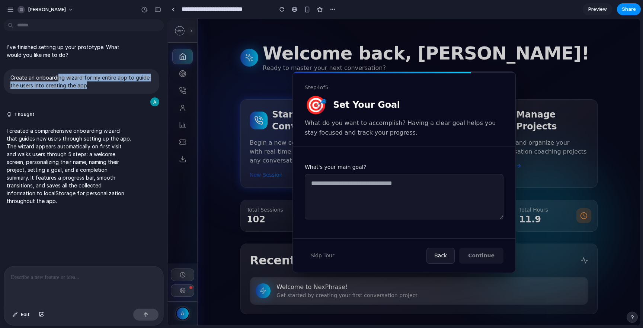
click at [441, 260] on button "Back" at bounding box center [441, 256] width 28 height 16
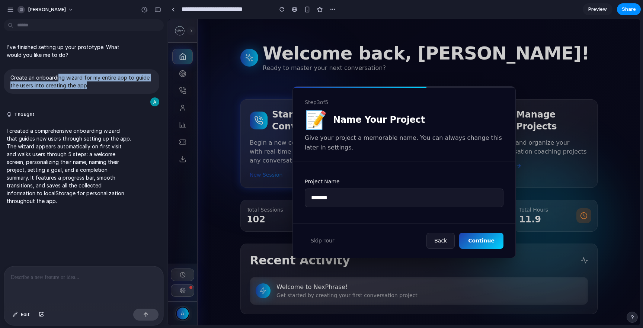
click at [446, 234] on button "Back" at bounding box center [441, 241] width 28 height 16
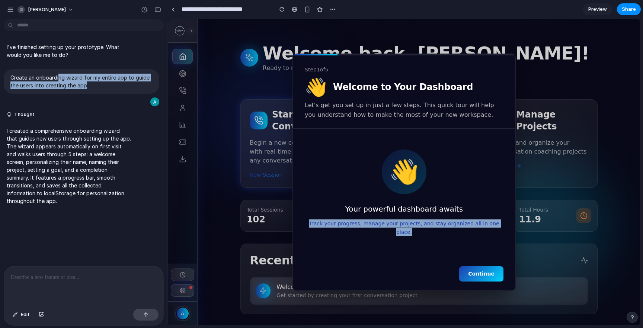
click at [446, 234] on div "👋 Your powerful dashboard awaits Track your progress, manage your projects, and…" at bounding box center [404, 193] width 199 height 105
click at [483, 271] on span "Continue" at bounding box center [481, 274] width 26 height 6
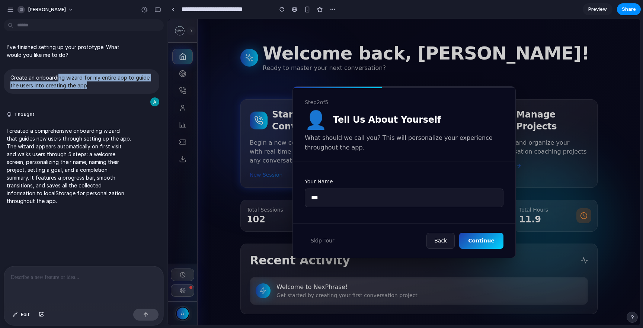
click at [596, 234] on div "Step 2 of 5 👤 Tell Us About Yourself What should we call you? This will persona…" at bounding box center [404, 172] width 473 height 307
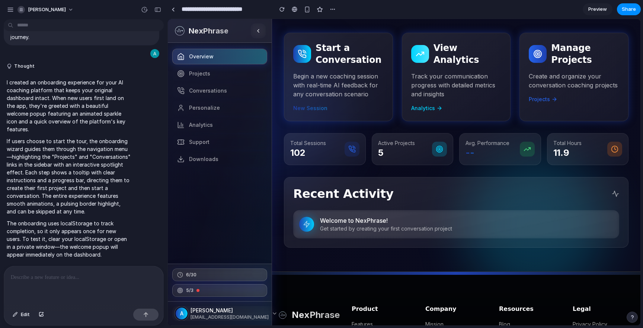
scroll to position [129, 0]
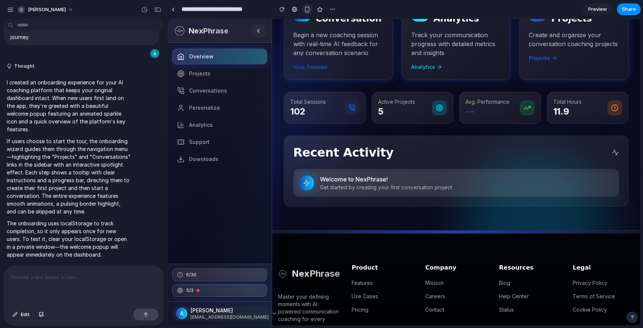
click at [310, 11] on div "button" at bounding box center [307, 9] width 6 height 6
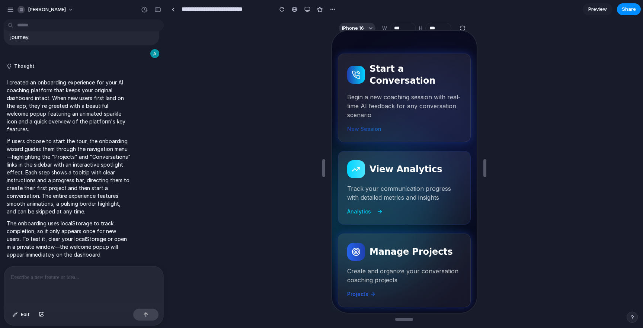
scroll to position [0, 0]
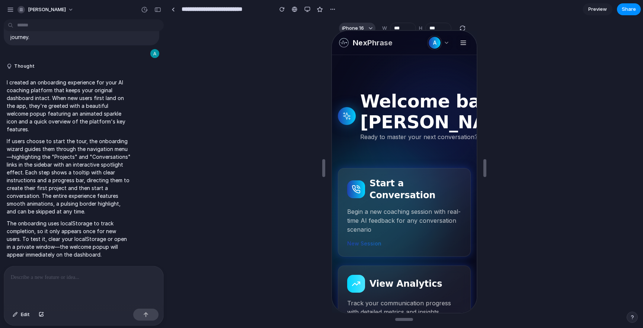
click at [393, 104] on h1 "Welcome back, [PERSON_NAME]!" at bounding box center [445, 111] width 172 height 42
click at [439, 36] on div "A [PERSON_NAME] [EMAIL_ADDRESS][DOMAIN_NAME]" at bounding box center [438, 42] width 21 height 12
click at [443, 43] on icon "button" at bounding box center [446, 42] width 6 height 6
click at [459, 43] on icon "button" at bounding box center [462, 41] width 7 height 7
click at [347, 50] on div "NexPhrase A [PERSON_NAME] [PERSON_NAME][EMAIL_ADDRESS][DOMAIN_NAME]" at bounding box center [403, 42] width 145 height 24
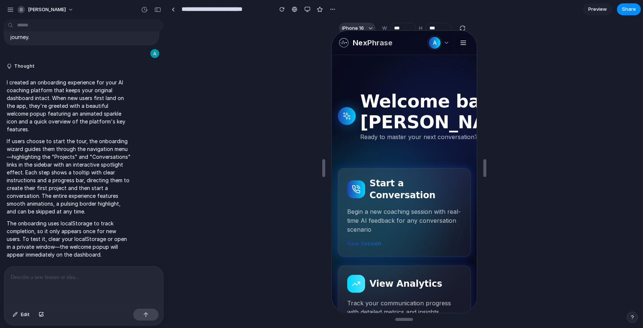
click at [344, 47] on img at bounding box center [343, 42] width 12 height 12
click at [343, 41] on img at bounding box center [343, 42] width 12 height 12
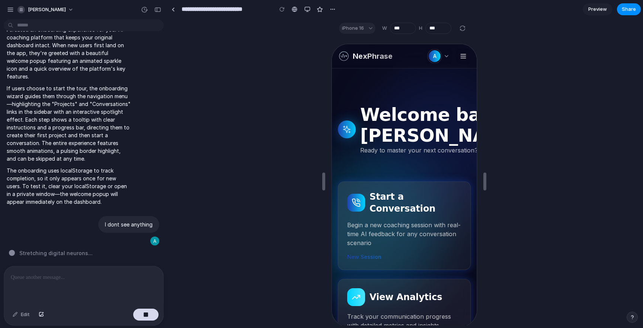
scroll to position [13, 0]
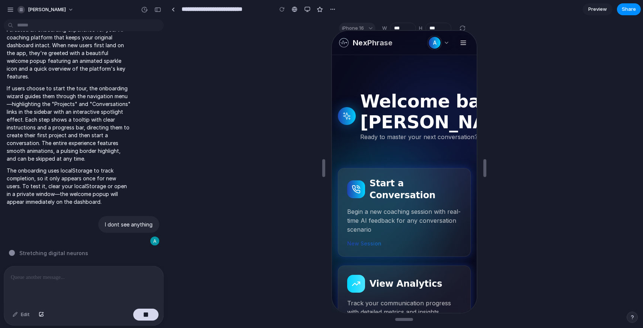
click at [599, 8] on span "Preview" at bounding box center [597, 9] width 19 height 7
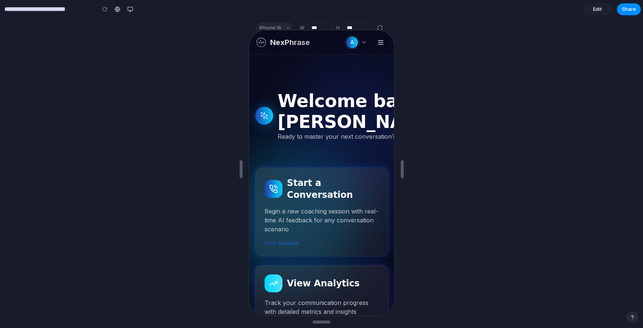
click at [595, 6] on span "Edit" at bounding box center [597, 9] width 9 height 7
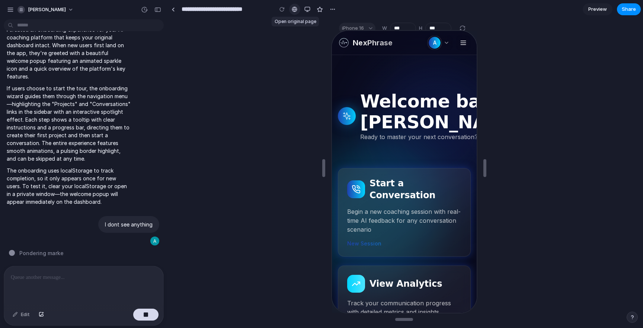
click at [293, 10] on div at bounding box center [295, 9] width 6 height 6
click at [310, 9] on button "button" at bounding box center [307, 9] width 11 height 11
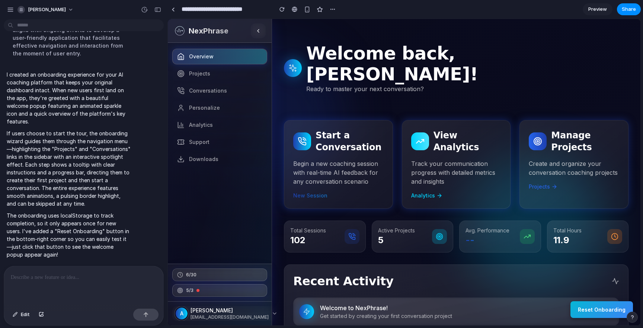
scroll to position [1312, 0]
click at [598, 308] on button "Reset Onboarding" at bounding box center [602, 309] width 63 height 17
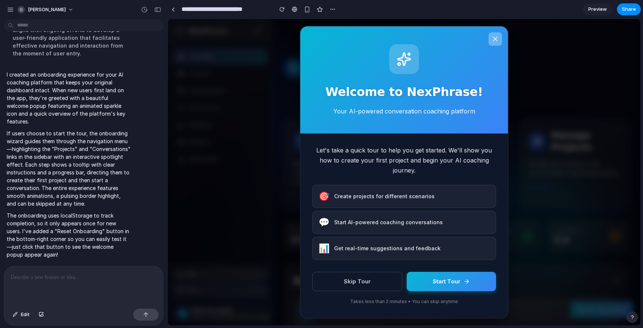
click at [495, 38] on icon at bounding box center [495, 38] width 7 height 7
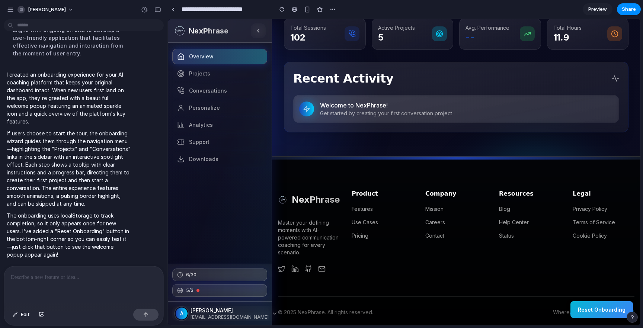
scroll to position [0, 0]
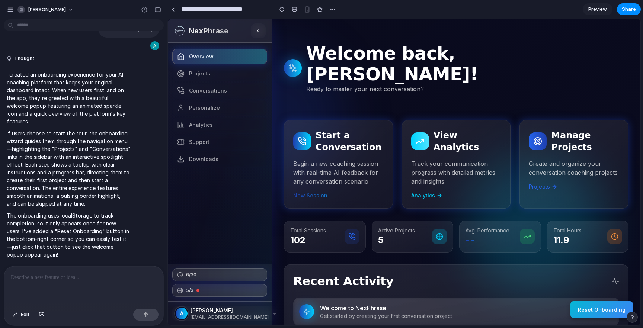
click at [583, 317] on button "Reset Onboarding" at bounding box center [602, 309] width 63 height 17
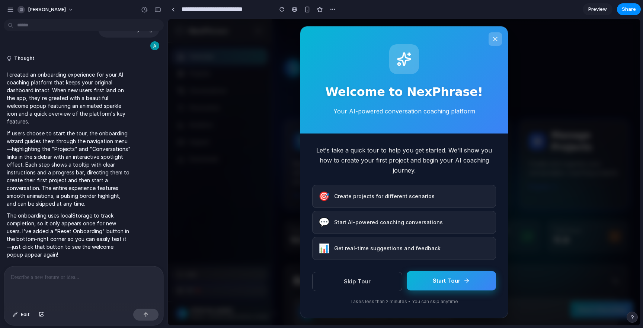
click at [463, 277] on button "Start Tour" at bounding box center [451, 281] width 89 height 20
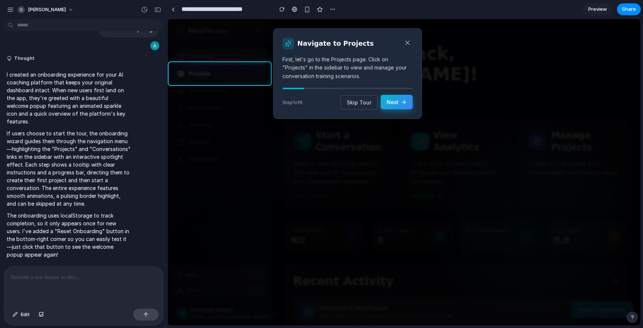
click at [394, 104] on button "Next" at bounding box center [397, 102] width 32 height 15
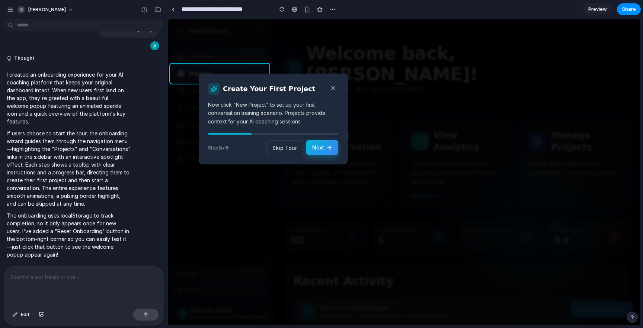
click at [325, 152] on button "Next" at bounding box center [322, 147] width 32 height 15
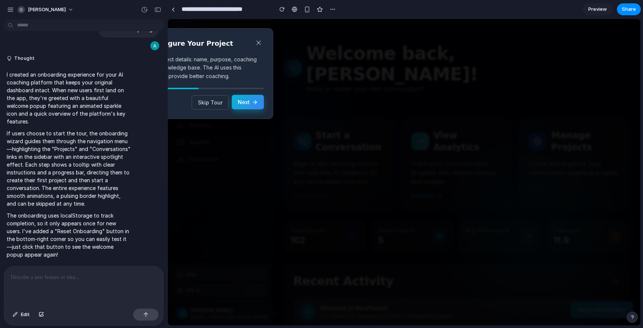
click at [251, 103] on button "Next" at bounding box center [248, 102] width 32 height 15
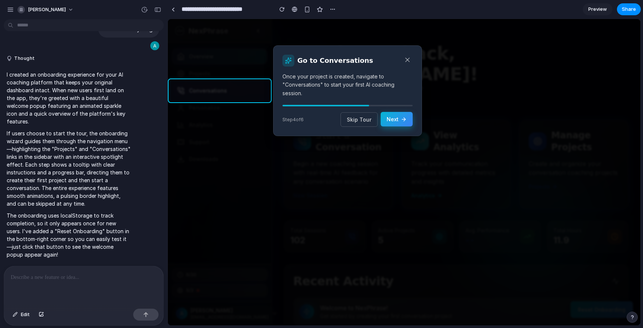
click at [403, 120] on icon at bounding box center [404, 119] width 6 height 6
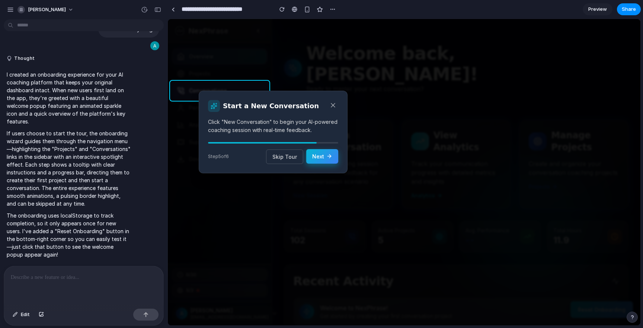
click at [318, 163] on button "Next" at bounding box center [322, 156] width 32 height 15
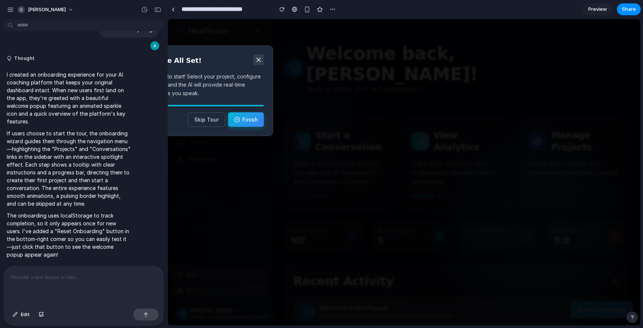
click at [260, 59] on icon at bounding box center [258, 59] width 7 height 7
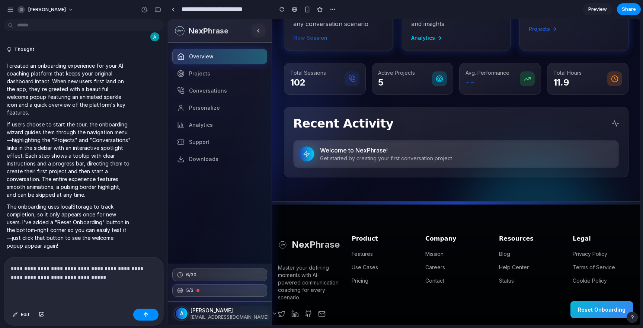
scroll to position [164, 0]
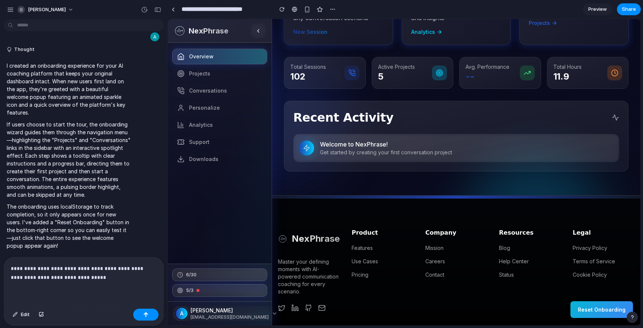
click at [103, 279] on p "**********" at bounding box center [84, 273] width 146 height 18
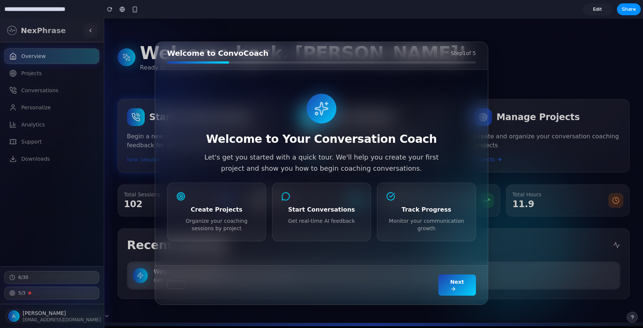
click at [514, 236] on div "Welcome to ConvoCoach Step 1 of 5 Welcome to Your Conversation Coach Let's get …" at bounding box center [321, 174] width 643 height 310
click at [454, 283] on span "Next" at bounding box center [457, 282] width 14 height 6
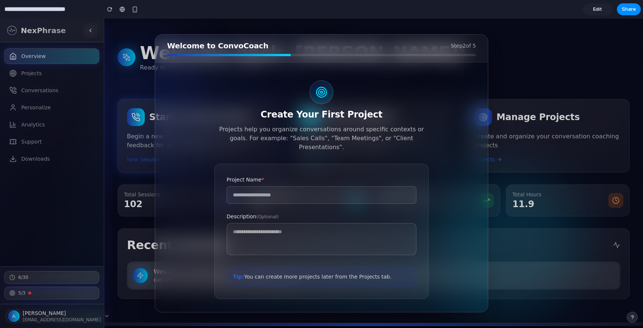
click at [331, 176] on label "Project Name *" at bounding box center [322, 179] width 190 height 7
click at [328, 189] on input "text" at bounding box center [322, 194] width 190 height 17
type input "****"
click at [314, 226] on textarea at bounding box center [322, 239] width 190 height 32
type textarea "****"
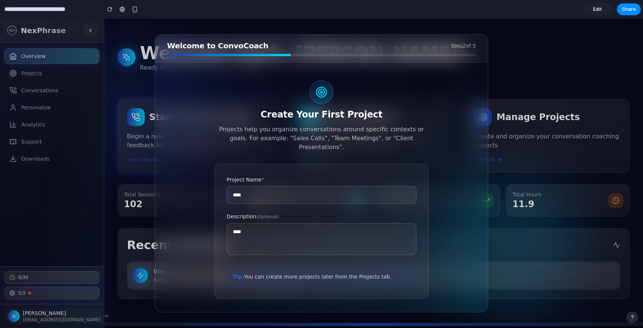
click at [431, 274] on div "Create Your First Project Projects help you organize conversations around speci…" at bounding box center [321, 189] width 309 height 231
click at [319, 92] on icon at bounding box center [322, 92] width 12 height 12
click at [463, 43] on span "Step 2 of 5" at bounding box center [463, 45] width 25 height 7
click at [450, 158] on div "Create Your First Project Projects help you organize conversations around speci…" at bounding box center [321, 189] width 309 height 231
drag, startPoint x: 450, startPoint y: 158, endPoint x: 450, endPoint y: 194, distance: 36.1
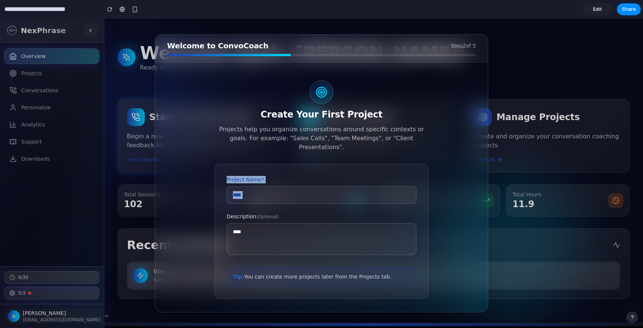
click at [450, 194] on div "Create Your First Project Projects help you organize conversations around speci…" at bounding box center [321, 189] width 309 height 231
click at [364, 233] on textarea "****" at bounding box center [322, 239] width 190 height 32
click at [345, 176] on div "Project Name * ****" at bounding box center [322, 190] width 190 height 28
click at [322, 117] on h2 "Create Your First Project" at bounding box center [321, 115] width 309 height 12
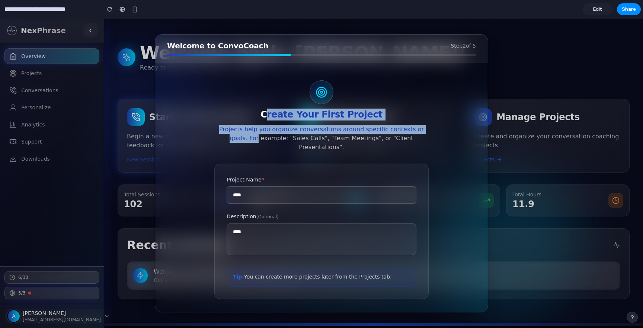
drag, startPoint x: 276, startPoint y: 111, endPoint x: 475, endPoint y: 136, distance: 200.6
click at [475, 135] on div "Create Your First Project Projects help you organize conversations around speci…" at bounding box center [321, 115] width 309 height 71
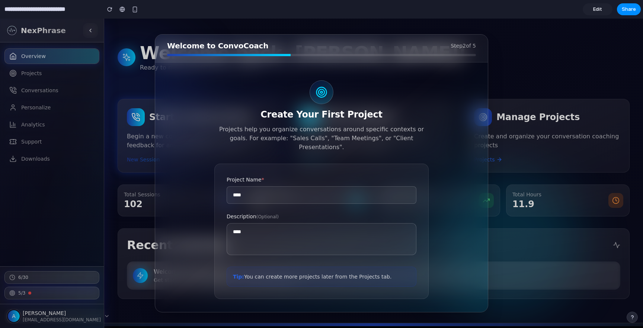
click at [400, 132] on p "Projects help you organize conversations around specific contexts or goals. For…" at bounding box center [321, 138] width 214 height 27
click at [419, 135] on p "Projects help you organize conversations around specific contexts or goals. For…" at bounding box center [321, 138] width 214 height 27
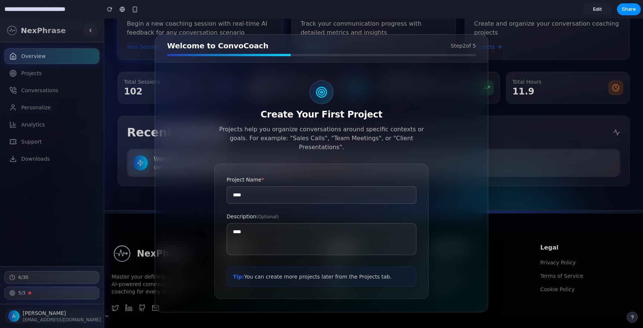
scroll to position [124, 0]
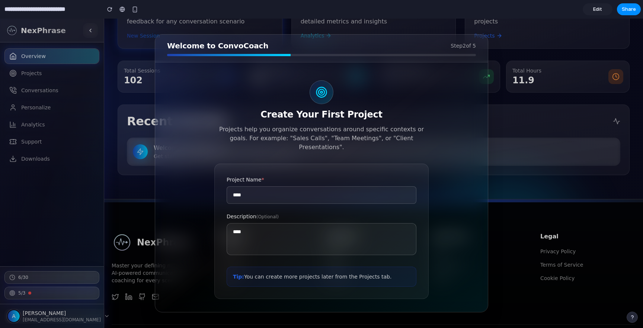
click at [483, 63] on div "Create Your First Project Projects help you organize conversations around speci…" at bounding box center [321, 190] width 333 height 255
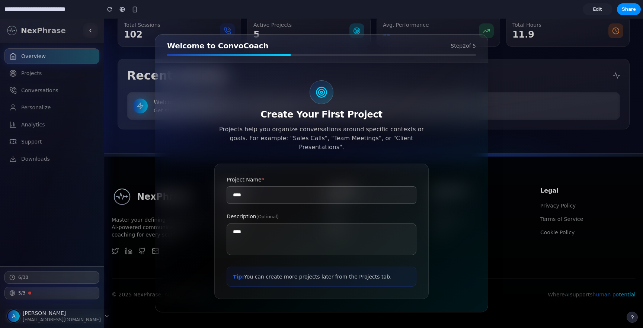
scroll to position [0, 0]
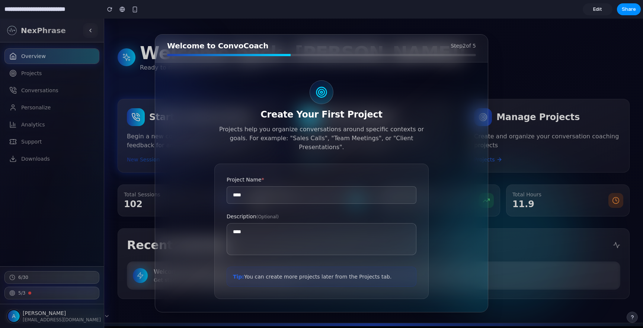
click at [606, 70] on div "Welcome to ConvoCoach Step 2 of 5 Create Your First Project Projects help you o…" at bounding box center [321, 174] width 643 height 310
click at [596, 16] on section "**********" at bounding box center [320, 9] width 641 height 19
click at [595, 9] on span "Edit" at bounding box center [597, 9] width 9 height 7
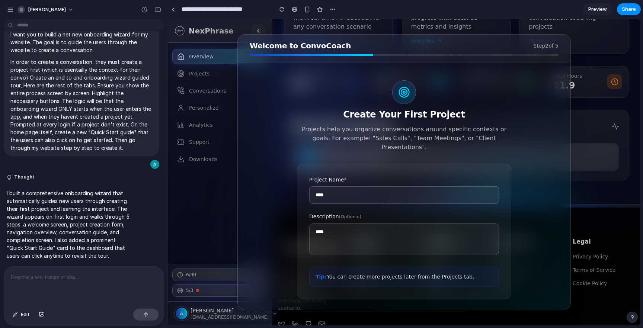
scroll to position [20, 0]
click at [31, 275] on p at bounding box center [84, 277] width 146 height 9
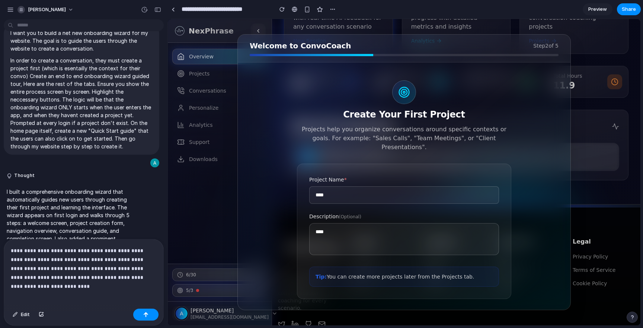
drag, startPoint x: 338, startPoint y: 267, endPoint x: 466, endPoint y: 271, distance: 127.7
click at [466, 271] on div "Tip: You can create more projects later from the Projects tab." at bounding box center [404, 277] width 190 height 20
click at [44, 316] on button "button" at bounding box center [41, 315] width 13 height 12
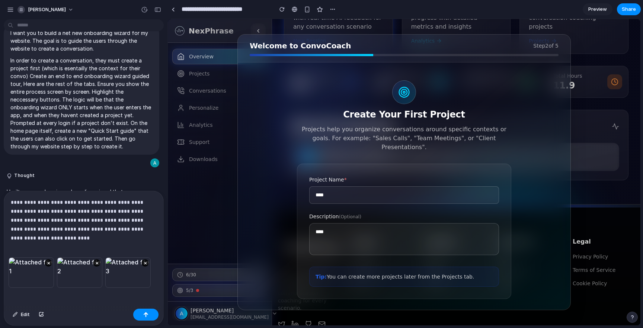
click at [150, 234] on div "**********" at bounding box center [83, 224] width 159 height 66
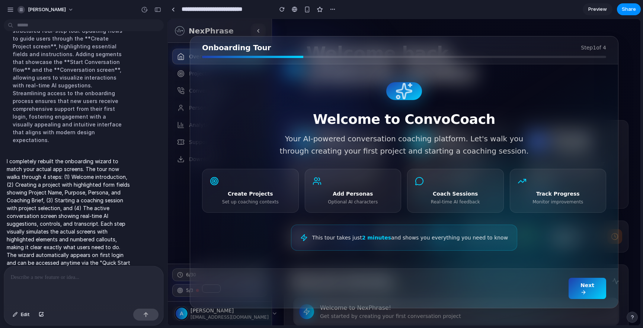
scroll to position [679, 0]
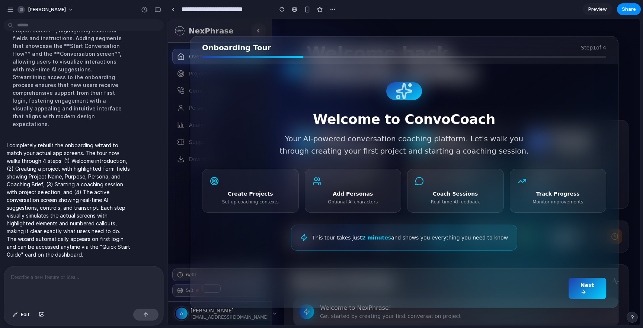
click at [625, 195] on div "Onboarding Tour Step 1 of 4 Welcome to ConvoCoach Your AI-powered conversation …" at bounding box center [404, 172] width 473 height 307
click at [592, 286] on span "Next" at bounding box center [588, 285] width 14 height 6
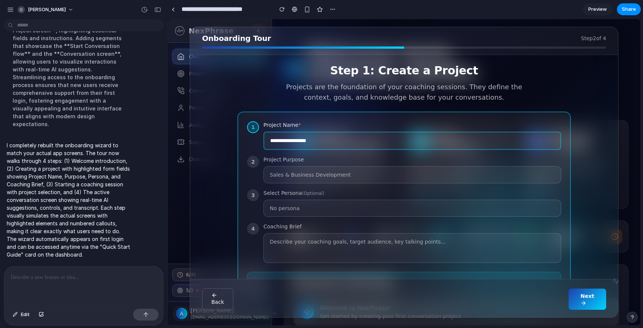
click at [581, 299] on button "Next" at bounding box center [588, 299] width 38 height 21
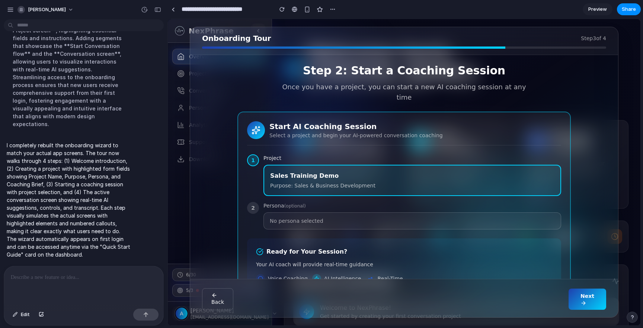
click at [581, 299] on button "Next" at bounding box center [588, 299] width 38 height 21
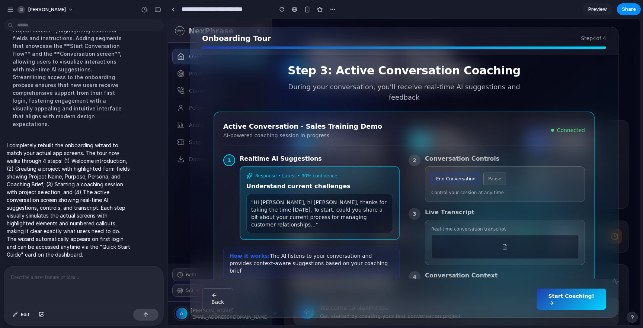
click at [581, 299] on span "Start Coaching!" at bounding box center [572, 296] width 46 height 6
